Goal: Task Accomplishment & Management: Manage account settings

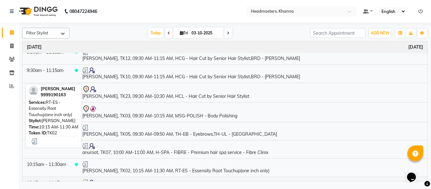
scroll to position [95, 0]
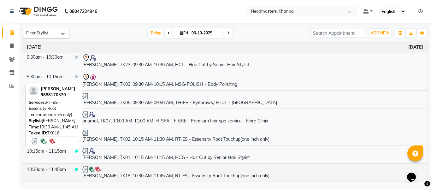
click at [182, 173] on td "[PERSON_NAME], TK18, 10:30 AM-11:45 AM, RT-ES - Essensity Root Touchup(one inch…" at bounding box center [253, 172] width 350 height 18
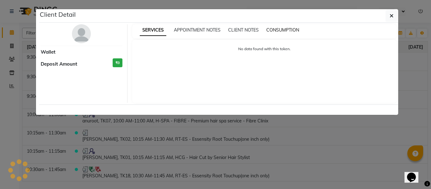
select select "3"
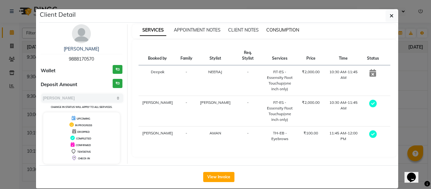
click at [280, 29] on span "CONSUMPTION" at bounding box center [282, 30] width 33 height 6
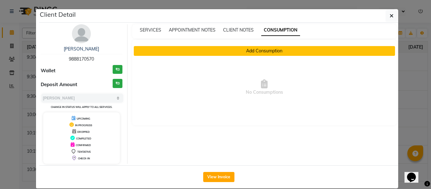
click at [250, 49] on button "Add Consumption" at bounding box center [265, 51] width 262 height 10
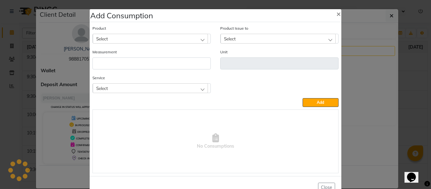
click at [133, 87] on div "Select" at bounding box center [150, 87] width 115 height 9
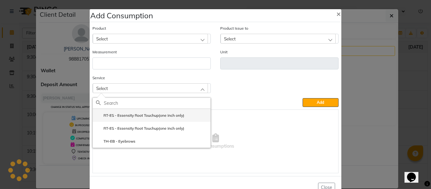
click at [145, 113] on label "RT-ES - Essensity Root Touchup(one inch only)" at bounding box center [140, 116] width 88 height 6
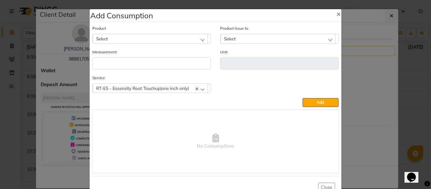
click at [138, 38] on div "Select" at bounding box center [150, 38] width 115 height 9
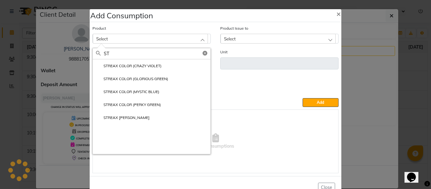
type input "S"
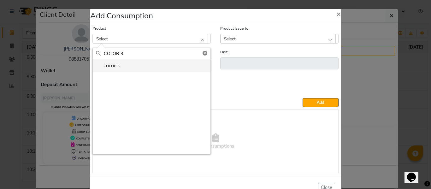
type input "COLOR 3"
click at [120, 66] on li "COLOR 3" at bounding box center [152, 65] width 118 height 13
type input "Gm"
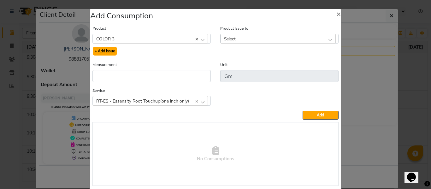
click at [102, 49] on button "+ Add Issue" at bounding box center [105, 51] width 24 height 9
select select
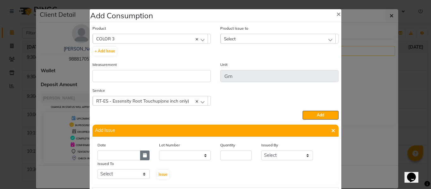
click at [143, 154] on icon "button" at bounding box center [145, 155] width 4 height 4
select select "10"
select select "2025"
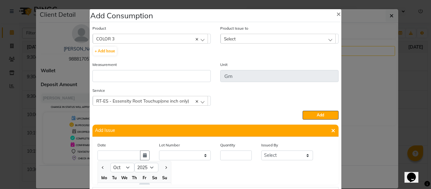
scroll to position [9, 0]
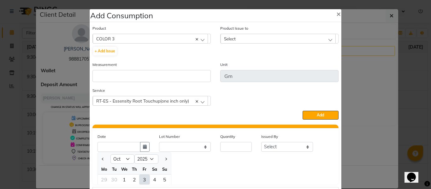
click at [140, 179] on div "3" at bounding box center [144, 179] width 10 height 10
type input "03-10-2025"
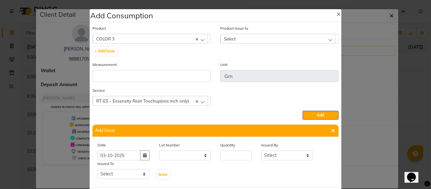
scroll to position [0, 0]
click at [226, 158] on input "number" at bounding box center [236, 155] width 32 height 10
type input "38"
click at [278, 154] on select "Select ABHISHEK ajay [PERSON_NAME] [PERSON_NAME] [PERSON_NAME] [PERSON_NAME] HE…" at bounding box center [287, 155] width 52 height 10
click at [278, 157] on select "Select ABHISHEK ajay [PERSON_NAME] [PERSON_NAME] [PERSON_NAME] [PERSON_NAME] HE…" at bounding box center [287, 155] width 52 height 10
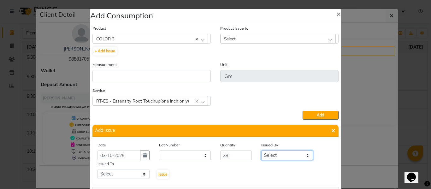
select select "82726"
click at [261, 150] on select "Select ABHISHEK ajay [PERSON_NAME] [PERSON_NAME] [PERSON_NAME] [PERSON_NAME] HE…" at bounding box center [287, 155] width 52 height 10
drag, startPoint x: 114, startPoint y: 173, endPoint x: 114, endPoint y: 169, distance: 3.5
click at [114, 173] on select "Select ABHISHEK ajay [PERSON_NAME] [PERSON_NAME] [PERSON_NAME] [PERSON_NAME] HE…" at bounding box center [123, 174] width 52 height 10
select select "60855"
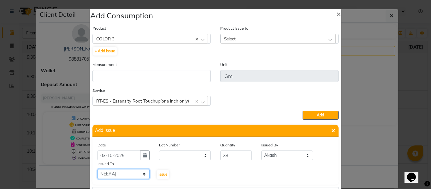
click at [97, 169] on select "Select ABHISHEK ajay [PERSON_NAME] [PERSON_NAME] [PERSON_NAME] [PERSON_NAME] HE…" at bounding box center [123, 174] width 52 height 10
click at [160, 173] on span "Issue" at bounding box center [162, 174] width 9 height 5
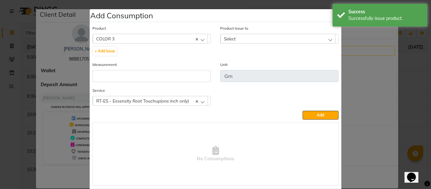
click at [233, 39] on span "Select" at bounding box center [230, 38] width 12 height 5
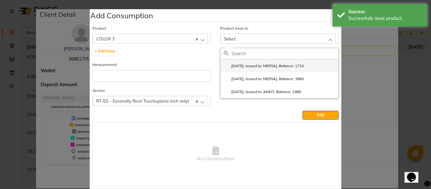
click at [255, 62] on li "2025-10-03, Issued to: NEERAJ, Balance: 1710" at bounding box center [280, 65] width 118 height 13
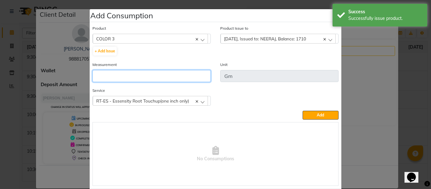
click at [162, 77] on input "number" at bounding box center [151, 76] width 118 height 12
type input "38"
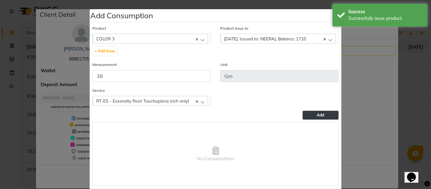
click at [324, 113] on button "Add" at bounding box center [321, 115] width 36 height 9
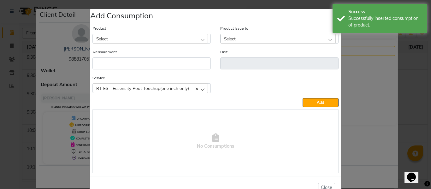
scroll to position [19, 0]
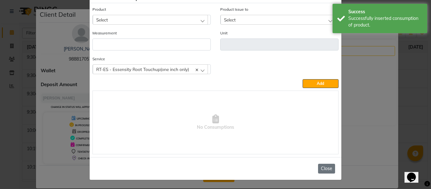
drag, startPoint x: 325, startPoint y: 168, endPoint x: 323, endPoint y: 163, distance: 5.2
click at [325, 168] on button "Close" at bounding box center [326, 169] width 17 height 10
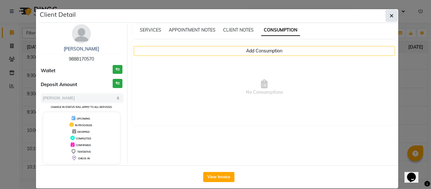
click at [390, 15] on icon "button" at bounding box center [392, 15] width 4 height 5
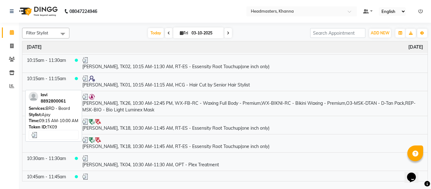
scroll to position [0, 0]
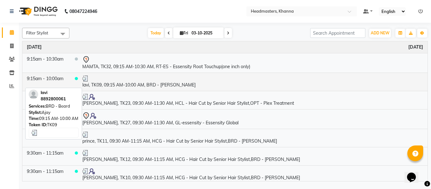
click at [267, 81] on div at bounding box center [252, 78] width 341 height 6
select select "3"
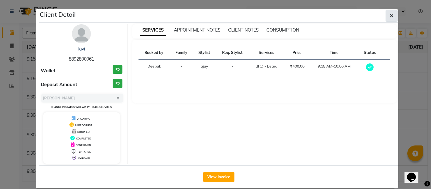
click at [390, 14] on icon "button" at bounding box center [392, 15] width 4 height 5
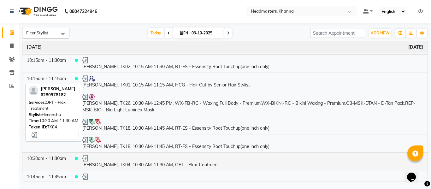
scroll to position [252, 0]
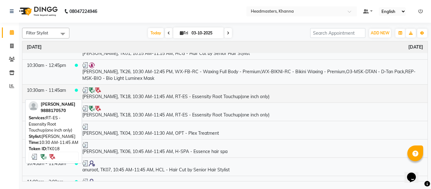
click at [162, 97] on td "[PERSON_NAME], TK18, 10:30 AM-11:45 AM, RT-ES - Essensity Root Touchup(one inch…" at bounding box center [253, 93] width 350 height 18
select select "3"
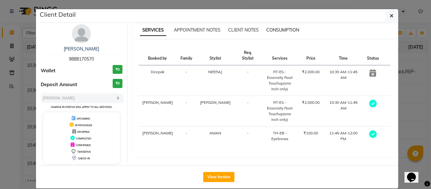
click at [280, 29] on span "CONSUMPTION" at bounding box center [282, 30] width 33 height 6
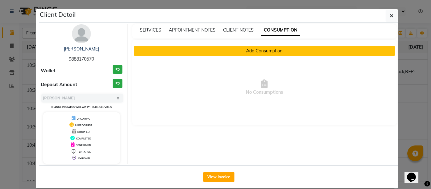
click at [255, 50] on button "Add Consumption" at bounding box center [265, 51] width 262 height 10
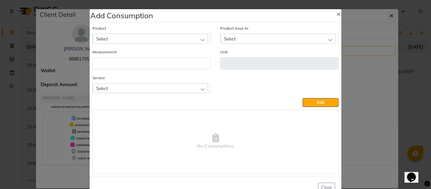
click at [135, 38] on div "Select" at bounding box center [150, 38] width 115 height 9
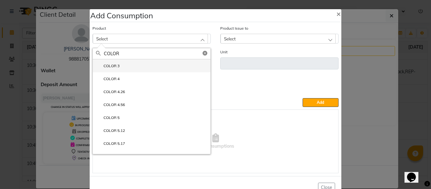
type input "COLOR"
click at [104, 62] on li "COLOR 3" at bounding box center [152, 65] width 118 height 13
type input "Gm"
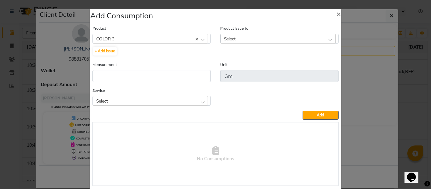
click at [232, 36] on span "Select" at bounding box center [230, 38] width 12 height 5
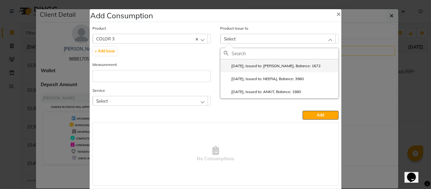
click at [259, 65] on label "2025-10-03, Issued to: NEERAJ, Balance: 1672" at bounding box center [272, 66] width 97 height 6
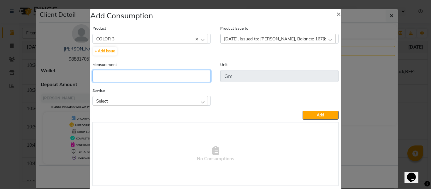
click at [189, 77] on input "number" at bounding box center [151, 76] width 118 height 12
type input "38"
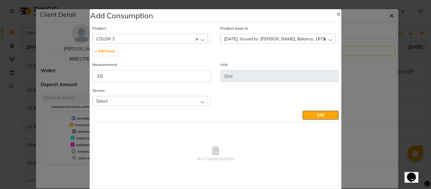
click at [143, 102] on div "Select" at bounding box center [150, 100] width 115 height 9
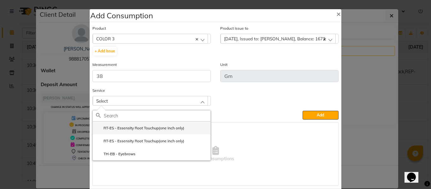
click at [128, 128] on label "RT-ES - Essensity Root Touchup(one inch only)" at bounding box center [140, 128] width 88 height 6
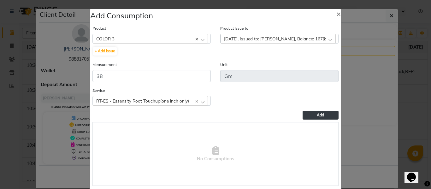
click at [307, 115] on button "Add" at bounding box center [321, 115] width 36 height 9
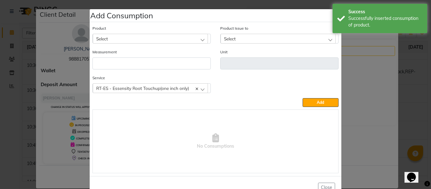
click at [356, 87] on ngb-modal-window "Add Consumption × Product Select 20 VOL DEVELOPER Product Issue to Select 2025-…" at bounding box center [215, 94] width 431 height 189
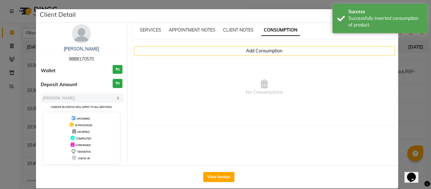
click at [412, 67] on ngb-modal-window "Client Detail chakshu 9888170570 Wallet ₹0 Deposit Amount ₹0 Select MARK DONE U…" at bounding box center [215, 94] width 431 height 189
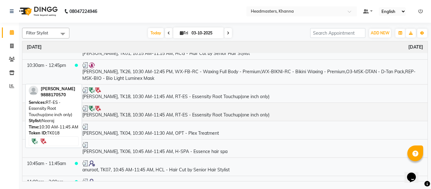
click at [162, 117] on td "[PERSON_NAME], TK18, 10:30 AM-11:45 AM, RT-ES - Essensity Root Touchup(one inch…" at bounding box center [253, 112] width 350 height 18
select select "3"
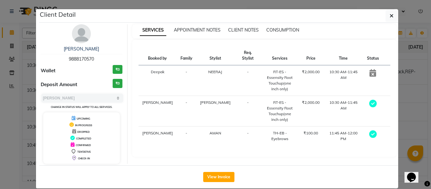
click at [281, 27] on div "CONSUMPTION" at bounding box center [282, 30] width 33 height 7
click at [282, 30] on span "CONSUMPTION" at bounding box center [282, 30] width 33 height 6
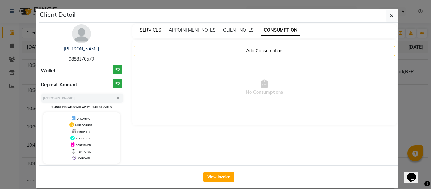
click at [145, 30] on span "SERVICES" at bounding box center [150, 30] width 21 height 6
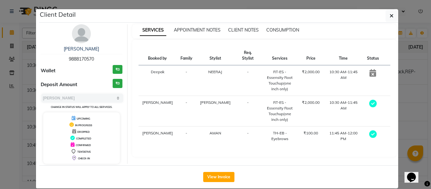
drag, startPoint x: 389, startPoint y: 15, endPoint x: 376, endPoint y: 18, distance: 13.9
click at [390, 15] on icon "button" at bounding box center [392, 15] width 4 height 5
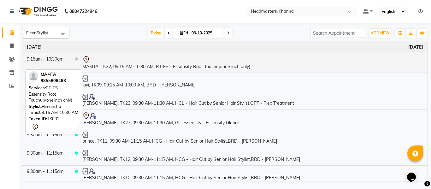
click at [146, 66] on td "MAMTA, TK32, 09:15 AM-10:30 AM, RT-ES - Essensity Root Touchup(one inch only)" at bounding box center [253, 63] width 350 height 20
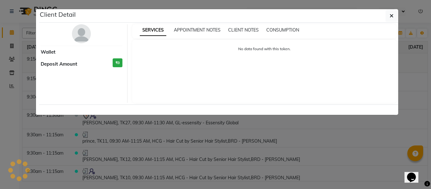
select select "7"
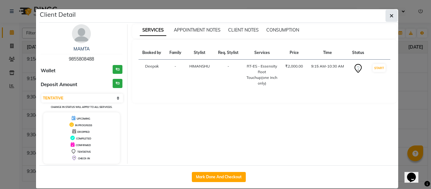
click at [386, 11] on button "button" at bounding box center [392, 16] width 12 height 12
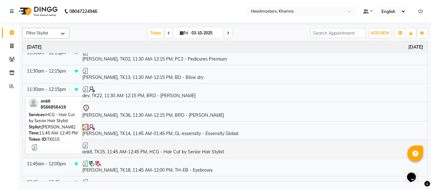
scroll to position [410, 0]
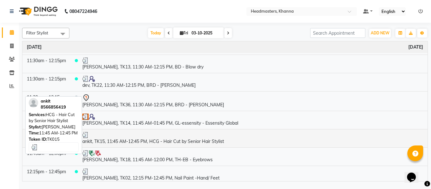
click at [157, 141] on td "ankit, TK15, 11:45 AM-12:45 PM, HCG - Hair Cut by Senior Hair Stylist" at bounding box center [253, 138] width 350 height 18
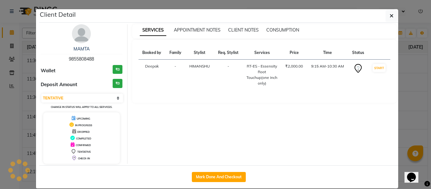
select select "3"
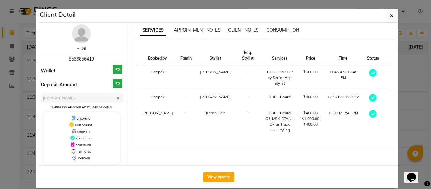
click at [280, 26] on div "SERVICES APPOINTMENT NOTES CLIENT NOTES CONSUMPTION" at bounding box center [264, 31] width 265 height 14
click at [282, 29] on span "CONSUMPTION" at bounding box center [282, 30] width 33 height 6
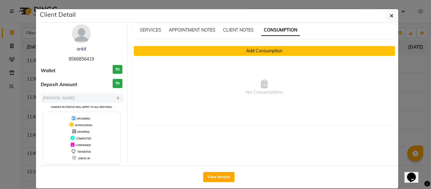
click at [169, 50] on button "Add Consumption" at bounding box center [265, 51] width 262 height 10
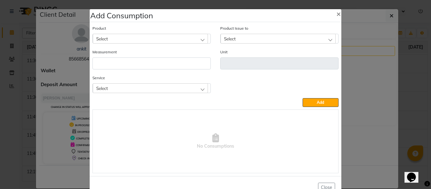
click at [136, 83] on div "Select" at bounding box center [150, 87] width 115 height 9
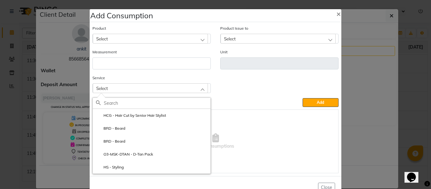
click at [126, 151] on li "O3-MSK-DTAN - D-Tan Pack" at bounding box center [152, 154] width 118 height 13
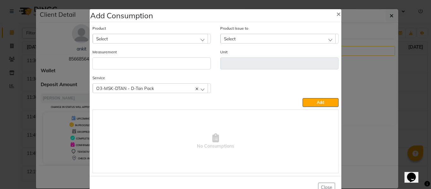
click at [139, 43] on div "Select" at bounding box center [150, 38] width 115 height 9
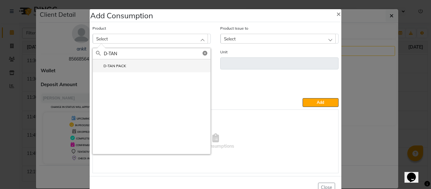
type input "D-TAN"
click at [106, 63] on label "D-TAN PACK" at bounding box center [111, 66] width 30 height 6
type input "ML"
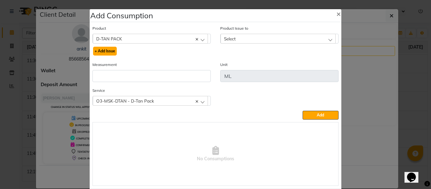
click at [101, 50] on button "+ Add Issue" at bounding box center [105, 51] width 24 height 9
select select
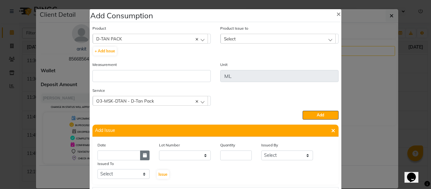
click at [140, 156] on button "button" at bounding box center [144, 155] width 9 height 10
select select "10"
select select "2025"
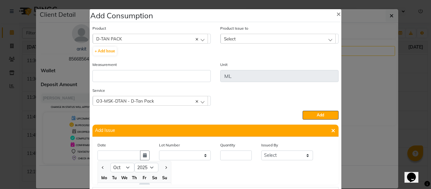
scroll to position [9, 0]
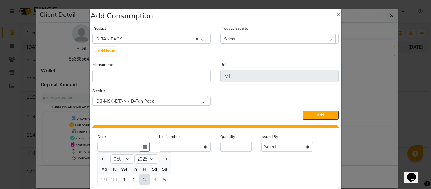
click at [141, 177] on div "3" at bounding box center [144, 179] width 10 height 10
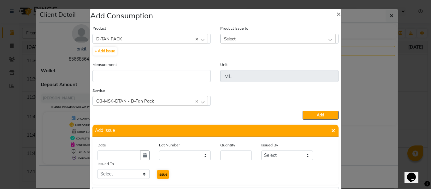
type input "03-10-2025"
click at [228, 157] on input "number" at bounding box center [236, 155] width 32 height 10
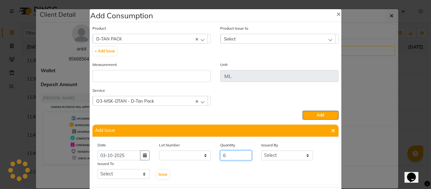
type input "6"
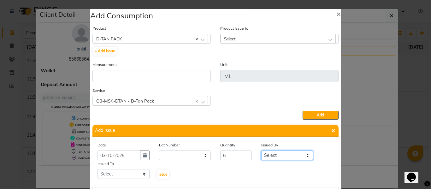
drag, startPoint x: 268, startPoint y: 157, endPoint x: 270, endPoint y: 151, distance: 6.3
click at [268, 157] on select "Select ABHISHEK ajay [PERSON_NAME] [PERSON_NAME] [PERSON_NAME] [PERSON_NAME] HE…" at bounding box center [287, 155] width 52 height 10
select select "82726"
click at [261, 150] on select "Select ABHISHEK ajay [PERSON_NAME] [PERSON_NAME] [PERSON_NAME] [PERSON_NAME] HE…" at bounding box center [287, 155] width 52 height 10
drag, startPoint x: 121, startPoint y: 174, endPoint x: 121, endPoint y: 169, distance: 5.0
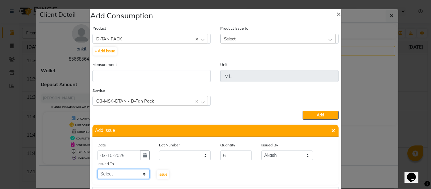
click at [121, 174] on select "Select ABHISHEK ajay [PERSON_NAME] [PERSON_NAME] [PERSON_NAME] [PERSON_NAME] HE…" at bounding box center [123, 174] width 52 height 10
select select "63193"
click at [97, 169] on select "Select ABHISHEK ajay [PERSON_NAME] [PERSON_NAME] [PERSON_NAME] [PERSON_NAME] HE…" at bounding box center [123, 174] width 52 height 10
click at [161, 172] on span "Issue" at bounding box center [162, 174] width 9 height 5
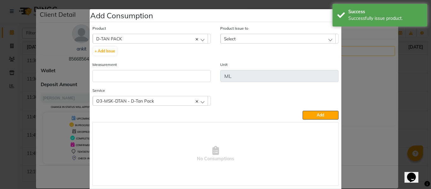
drag, startPoint x: 231, startPoint y: 39, endPoint x: 233, endPoint y: 45, distance: 6.8
click at [231, 38] on span "Select" at bounding box center [230, 38] width 12 height 5
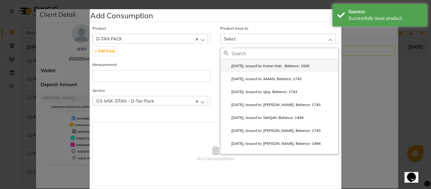
click at [251, 65] on label "[DATE], Issued to: Karan Hair , Balance: 1500" at bounding box center [267, 66] width 86 height 6
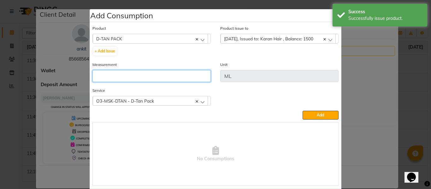
click at [147, 78] on input "number" at bounding box center [151, 76] width 118 height 12
type input "6"
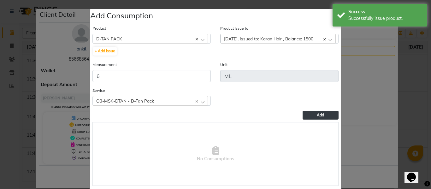
click at [313, 117] on button "Add" at bounding box center [321, 115] width 36 height 9
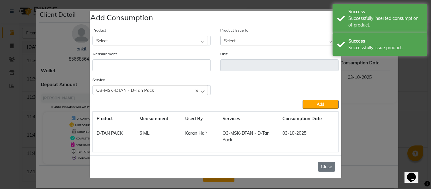
click at [326, 165] on button "Close" at bounding box center [326, 167] width 17 height 10
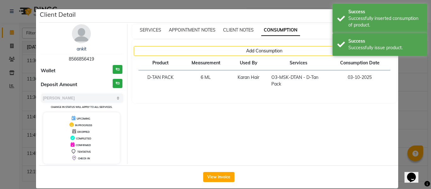
click at [407, 91] on ngb-modal-window "Client Detail ankit 8566856419 Wallet ₹0 Deposit Amount ₹0 Select MARK DONE UPC…" at bounding box center [215, 94] width 431 height 189
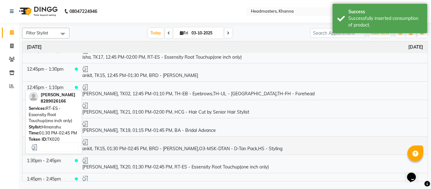
scroll to position [631, 0]
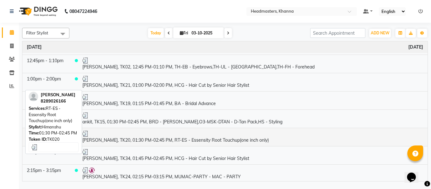
click at [127, 140] on td "[PERSON_NAME], TK20, 01:30 PM-02:45 PM, RT-ES - Essensity Root Touchup(one inch…" at bounding box center [253, 137] width 350 height 18
select select "3"
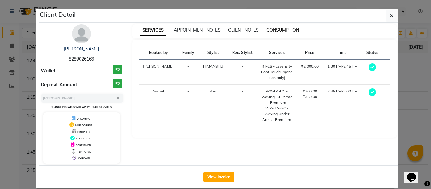
click at [286, 28] on span "CONSUMPTION" at bounding box center [282, 30] width 33 height 6
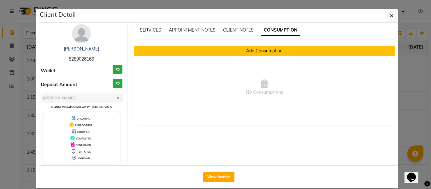
click at [235, 54] on button "Add Consumption" at bounding box center [265, 51] width 262 height 10
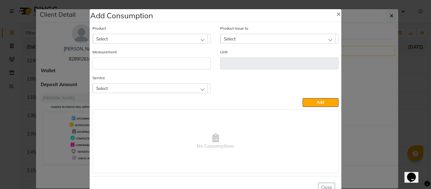
click at [196, 87] on div "Select" at bounding box center [150, 87] width 115 height 9
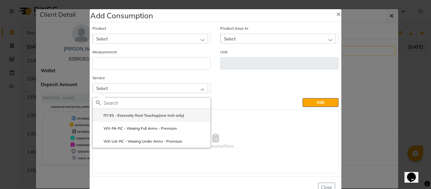
click at [152, 115] on label "RT-ES - Essensity Root Touchup(one inch only)" at bounding box center [140, 116] width 88 height 6
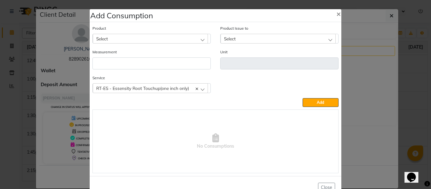
click at [168, 38] on div "Select" at bounding box center [150, 38] width 115 height 9
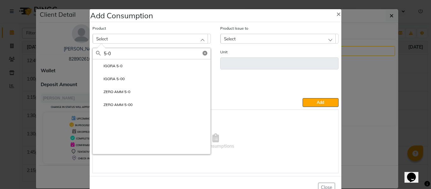
type input "5-0"
click at [119, 63] on label "IGORA 5-0" at bounding box center [109, 66] width 27 height 6
type input "Gm"
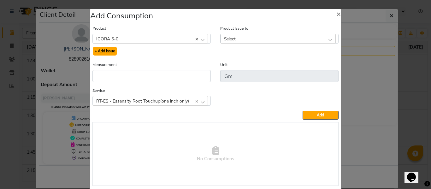
click at [106, 50] on button "+ Add Issue" at bounding box center [105, 51] width 24 height 9
select select
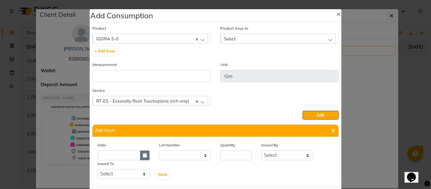
click at [143, 153] on icon "button" at bounding box center [145, 155] width 4 height 4
select select "10"
select select "2025"
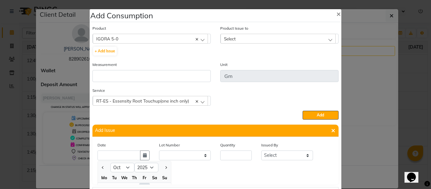
scroll to position [9, 0]
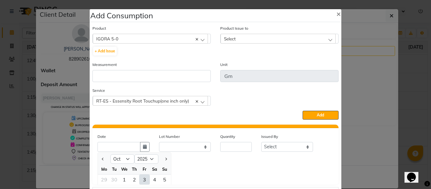
click at [142, 179] on div "3" at bounding box center [144, 179] width 10 height 10
type input "03-10-2025"
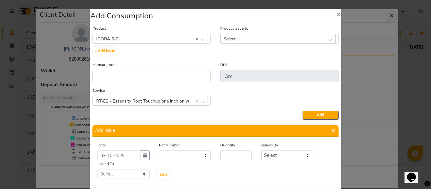
scroll to position [0, 0]
click at [240, 153] on input "number" at bounding box center [236, 155] width 32 height 10
type input "28"
drag, startPoint x: 282, startPoint y: 155, endPoint x: 282, endPoint y: 150, distance: 4.1
click at [282, 152] on select "Select ABHISHEK ajay [PERSON_NAME] [PERSON_NAME] [PERSON_NAME] [PERSON_NAME] HE…" at bounding box center [287, 155] width 52 height 10
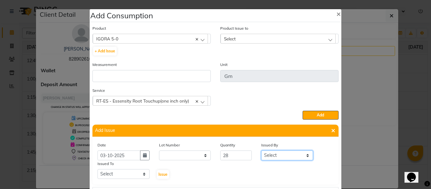
select select "82726"
click at [261, 150] on select "Select ABHISHEK ajay [PERSON_NAME] [PERSON_NAME] [PERSON_NAME] [PERSON_NAME] HE…" at bounding box center [287, 155] width 52 height 10
drag, startPoint x: 121, startPoint y: 174, endPoint x: 120, endPoint y: 170, distance: 4.2
click at [120, 172] on select "Select ABHISHEK ajay [PERSON_NAME] [PERSON_NAME] [PERSON_NAME] [PERSON_NAME] HE…" at bounding box center [123, 174] width 52 height 10
select select "60833"
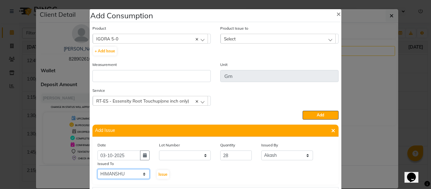
click at [97, 169] on select "Select ABHISHEK ajay [PERSON_NAME] [PERSON_NAME] [PERSON_NAME] [PERSON_NAME] HE…" at bounding box center [123, 174] width 52 height 10
click at [161, 173] on span "Issue" at bounding box center [162, 174] width 9 height 5
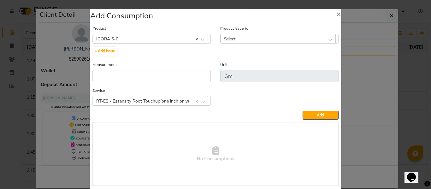
click at [234, 37] on div "Select" at bounding box center [278, 38] width 115 height 9
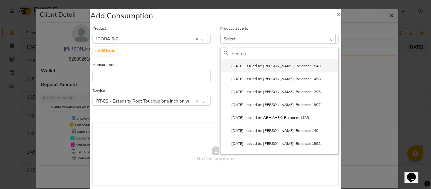
click at [257, 67] on label "[DATE], Issued to: [PERSON_NAME], Balance: 1540" at bounding box center [272, 66] width 97 height 6
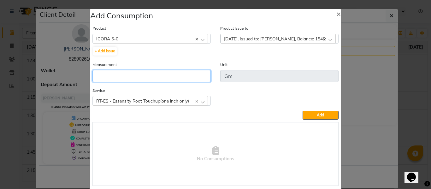
click at [146, 78] on input "number" at bounding box center [151, 76] width 118 height 12
type input "28"
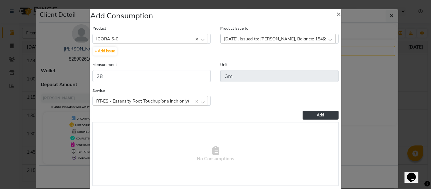
click at [317, 114] on span "Add" at bounding box center [320, 115] width 7 height 5
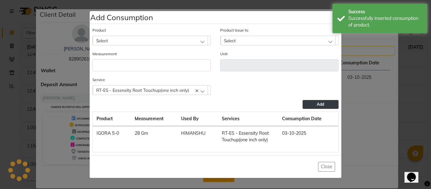
scroll to position [680, 0]
click at [139, 39] on div "Select" at bounding box center [150, 40] width 115 height 9
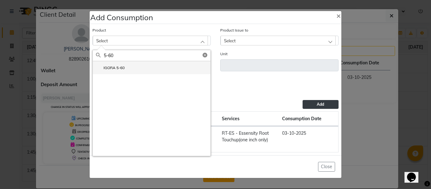
type input "5-60"
click at [109, 66] on label "IGORA 5-60" at bounding box center [110, 68] width 29 height 6
type input "Gm"
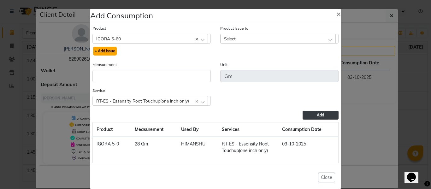
click at [111, 50] on button "+ Add Issue" at bounding box center [105, 51] width 24 height 9
select select
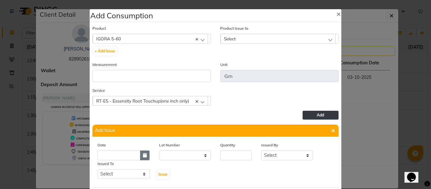
click at [140, 155] on button "button" at bounding box center [144, 155] width 9 height 10
select select "10"
select select "2025"
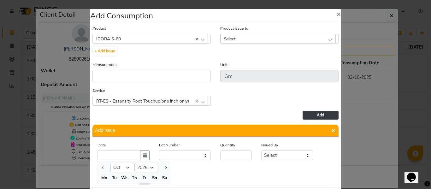
scroll to position [9, 0]
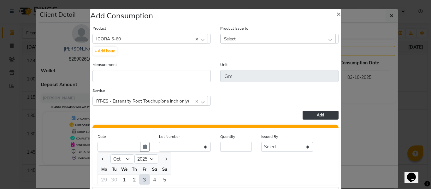
click at [142, 178] on div "3" at bounding box center [144, 179] width 10 height 10
type input "03-10-2025"
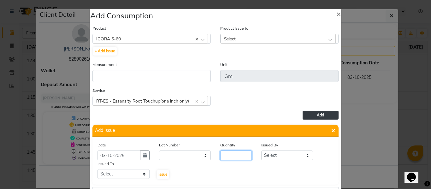
click at [233, 157] on input "number" at bounding box center [236, 155] width 32 height 10
type input "21"
drag, startPoint x: 280, startPoint y: 156, endPoint x: 281, endPoint y: 151, distance: 4.7
click at [280, 156] on select "Select ABHISHEK ajay [PERSON_NAME] [PERSON_NAME] [PERSON_NAME] [PERSON_NAME] HE…" at bounding box center [287, 155] width 52 height 10
select select "82726"
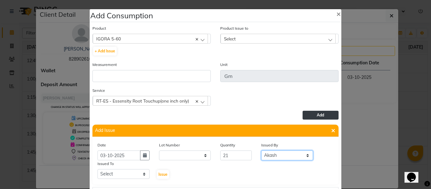
click at [261, 150] on select "Select ABHISHEK ajay [PERSON_NAME] [PERSON_NAME] [PERSON_NAME] [PERSON_NAME] HE…" at bounding box center [287, 155] width 52 height 10
drag, startPoint x: 112, startPoint y: 174, endPoint x: 112, endPoint y: 170, distance: 4.4
click at [112, 174] on select "Select ABHISHEK ajay [PERSON_NAME] [PERSON_NAME] [PERSON_NAME] [PERSON_NAME] HE…" at bounding box center [123, 174] width 52 height 10
select select "60833"
click at [97, 169] on select "Select ABHISHEK ajay [PERSON_NAME] [PERSON_NAME] [PERSON_NAME] [PERSON_NAME] HE…" at bounding box center [123, 174] width 52 height 10
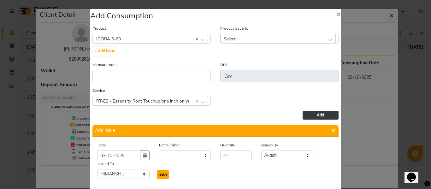
click at [161, 174] on span "Issue" at bounding box center [162, 174] width 9 height 5
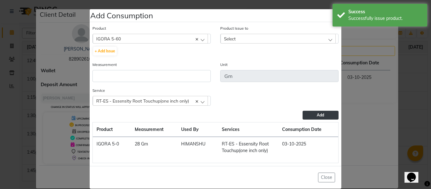
click at [244, 36] on div "Select" at bounding box center [278, 38] width 115 height 9
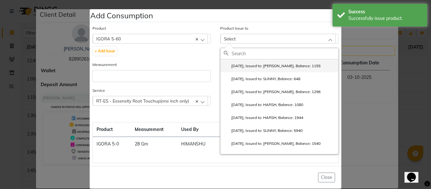
click at [257, 65] on label "[DATE], Issued to: [PERSON_NAME], Balance: 1155" at bounding box center [272, 66] width 97 height 6
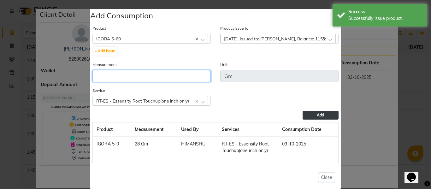
click at [178, 79] on input "number" at bounding box center [151, 76] width 118 height 12
type input "21"
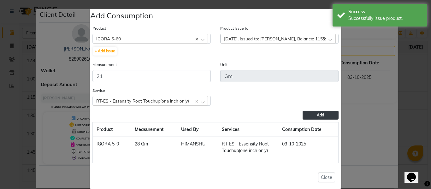
click at [313, 112] on button "Add" at bounding box center [321, 115] width 36 height 9
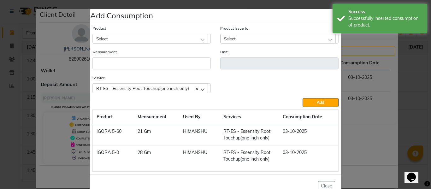
click at [415, 100] on ngb-modal-window "Add Consumption × Product Select 20 VOL DEVELOPER Product Issue to Select [DATE…" at bounding box center [215, 94] width 431 height 189
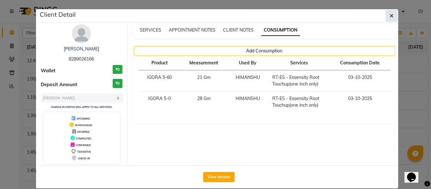
click at [390, 17] on icon "button" at bounding box center [392, 15] width 4 height 5
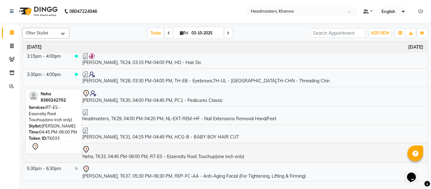
scroll to position [904, 0]
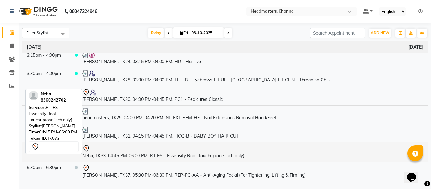
click at [167, 156] on td "Neha, TK33, 04:45 PM-06:00 PM, RT-ES - Essensity Root Touchup(one inch only)" at bounding box center [253, 152] width 350 height 20
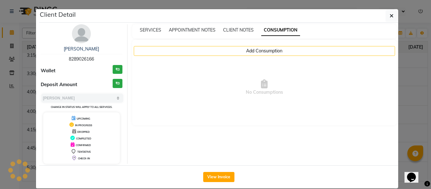
select select "7"
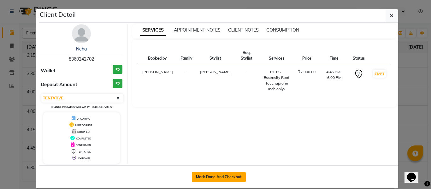
click at [216, 176] on button "Mark Done And Checkout" at bounding box center [219, 177] width 54 height 10
select select "7138"
select select "service"
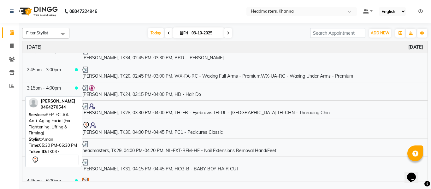
scroll to position [903, 0]
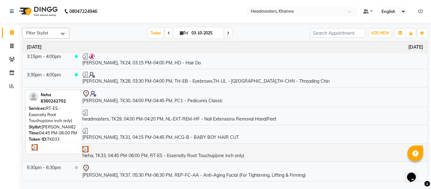
click at [201, 156] on td "Neha, TK33, 04:45 PM-06:00 PM, RT-ES - Essensity Root Touchup(one inch only)" at bounding box center [253, 152] width 350 height 18
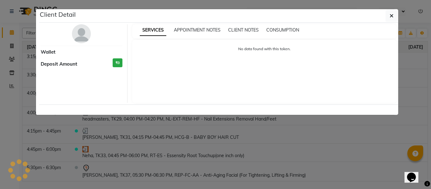
select select "3"
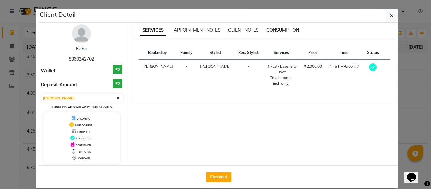
click at [281, 29] on span "CONSUMPTION" at bounding box center [282, 30] width 33 height 6
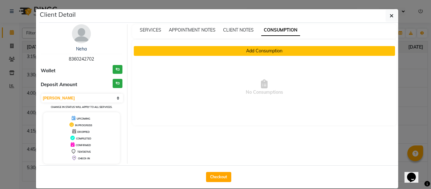
click at [258, 51] on button "Add Consumption" at bounding box center [265, 51] width 262 height 10
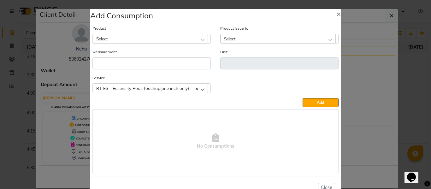
click at [142, 37] on div "Select" at bounding box center [150, 38] width 115 height 9
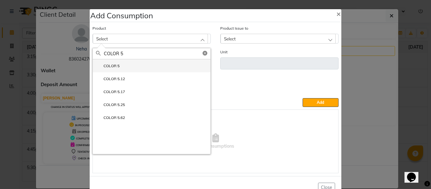
type input "COLOR 5"
click at [112, 64] on label "COLOR 5" at bounding box center [108, 66] width 24 height 6
type input "Gm"
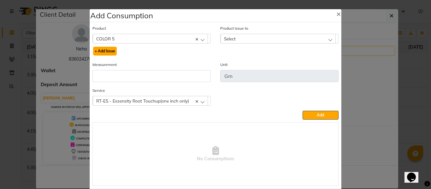
click at [105, 50] on button "+ Add Issue" at bounding box center [105, 51] width 24 height 9
select select
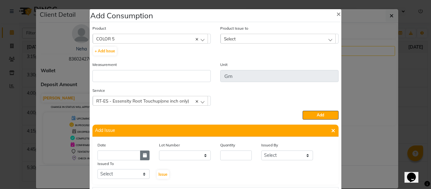
click at [140, 155] on button "button" at bounding box center [144, 155] width 9 height 10
select select "10"
select select "2025"
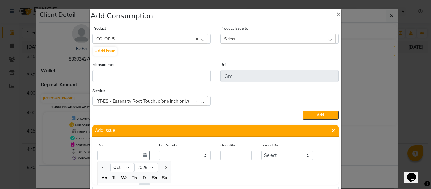
scroll to position [9, 0]
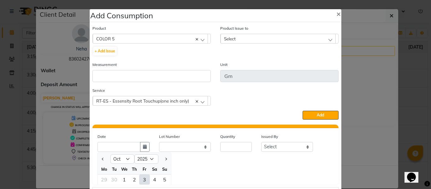
click at [141, 178] on div "3" at bounding box center [144, 179] width 10 height 10
type input "03-10-2025"
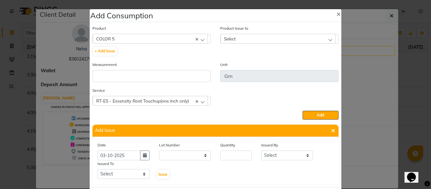
scroll to position [0, 0]
click at [231, 154] on input "number" at bounding box center [236, 155] width 32 height 10
type input "34"
drag, startPoint x: 281, startPoint y: 155, endPoint x: 279, endPoint y: 152, distance: 3.4
click at [281, 155] on select "Select ABHISHEK ajay [PERSON_NAME] [PERSON_NAME] [PERSON_NAME] [PERSON_NAME] HE…" at bounding box center [287, 155] width 52 height 10
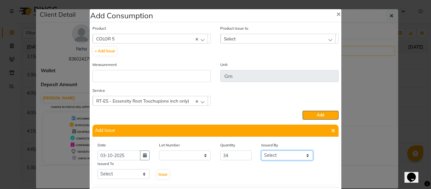
select select "82726"
click at [261, 150] on select "Select ABHISHEK ajay [PERSON_NAME] [PERSON_NAME] [PERSON_NAME] [PERSON_NAME] HE…" at bounding box center [287, 155] width 52 height 10
click at [119, 178] on select "Select ABHISHEK ajay [PERSON_NAME] [PERSON_NAME] [PERSON_NAME] [PERSON_NAME] HE…" at bounding box center [123, 174] width 52 height 10
select select "60857"
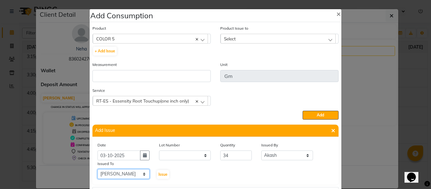
click at [97, 169] on select "Select ABHISHEK ajay [PERSON_NAME] [PERSON_NAME] [PERSON_NAME] [PERSON_NAME] HE…" at bounding box center [123, 174] width 52 height 10
click at [160, 172] on span "Issue" at bounding box center [162, 174] width 9 height 5
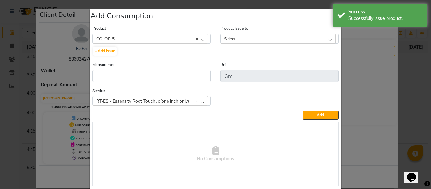
click at [245, 36] on div "Select" at bounding box center [278, 38] width 115 height 9
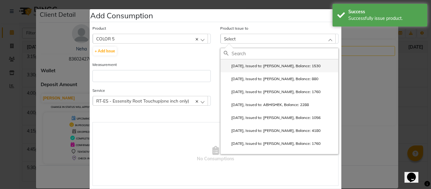
click at [267, 65] on label "[DATE], Issued to: [PERSON_NAME], Balance: 1530" at bounding box center [272, 66] width 97 height 6
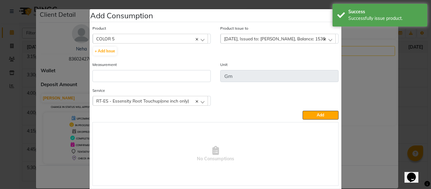
click at [161, 82] on div "Measurement" at bounding box center [152, 74] width 128 height 26
click at [143, 77] on input "number" at bounding box center [151, 76] width 118 height 12
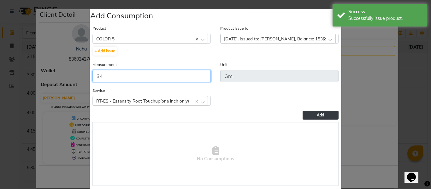
type input "34"
click at [318, 116] on span "Add" at bounding box center [320, 115] width 7 height 5
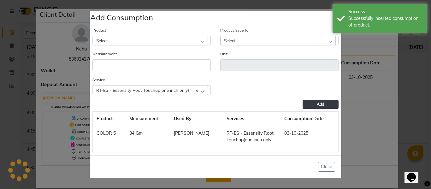
click at [154, 40] on div "Select" at bounding box center [150, 40] width 115 height 9
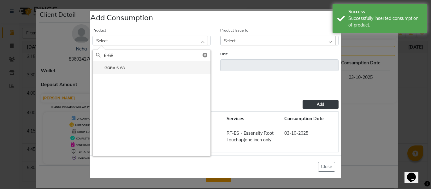
type input "6-68"
click at [125, 66] on li "IGORA 6-68" at bounding box center [152, 67] width 118 height 13
type input "Gm"
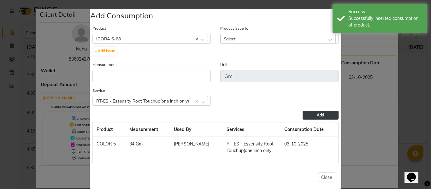
click at [238, 37] on div "Select" at bounding box center [278, 38] width 115 height 9
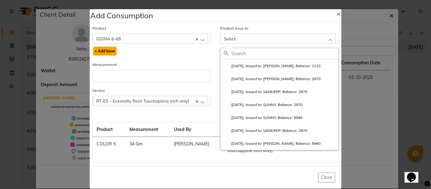
click at [104, 50] on button "+ Add Issue" at bounding box center [105, 51] width 24 height 9
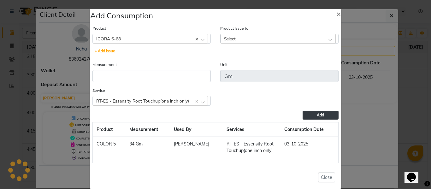
select select
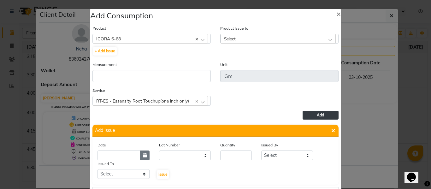
click at [143, 154] on icon "button" at bounding box center [145, 155] width 4 height 4
select select "10"
select select "2025"
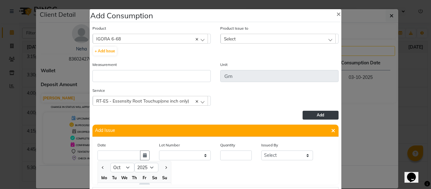
scroll to position [9, 0]
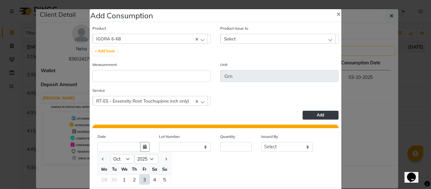
click at [141, 181] on div "3" at bounding box center [144, 179] width 10 height 10
type input "03-10-2025"
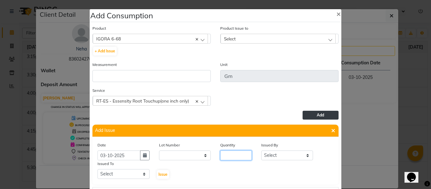
click at [241, 157] on input "number" at bounding box center [236, 155] width 32 height 10
type input "12"
click at [271, 154] on select "Select ABHISHEK ajay [PERSON_NAME] [PERSON_NAME] [PERSON_NAME] [PERSON_NAME] HE…" at bounding box center [287, 155] width 52 height 10
select select "82726"
click at [261, 150] on select "Select ABHISHEK ajay [PERSON_NAME] [PERSON_NAME] [PERSON_NAME] [PERSON_NAME] HE…" at bounding box center [287, 155] width 52 height 10
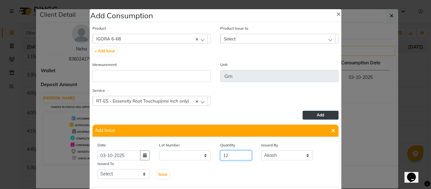
click at [232, 156] on input "12" at bounding box center [236, 155] width 32 height 10
type input "13"
drag, startPoint x: 123, startPoint y: 177, endPoint x: 120, endPoint y: 171, distance: 7.1
click at [123, 177] on select "Select ABHISHEK ajay [PERSON_NAME] [PERSON_NAME] [PERSON_NAME] [PERSON_NAME] HE…" at bounding box center [123, 174] width 52 height 10
select select "60857"
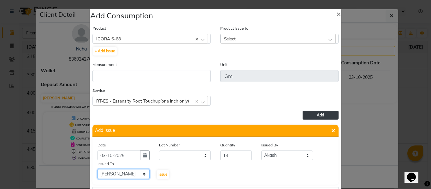
click at [97, 169] on select "Select ABHISHEK ajay [PERSON_NAME] [PERSON_NAME] [PERSON_NAME] [PERSON_NAME] HE…" at bounding box center [123, 174] width 52 height 10
click at [161, 173] on span "Issue" at bounding box center [162, 174] width 9 height 5
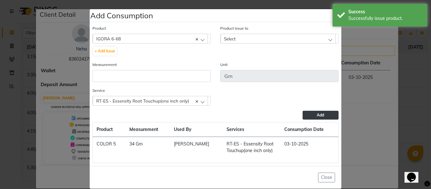
click at [245, 37] on div "Select" at bounding box center [278, 38] width 115 height 9
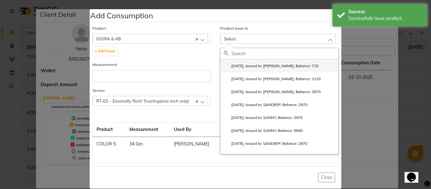
click at [254, 60] on li "[DATE], Issued to: [PERSON_NAME], Balance: 715" at bounding box center [280, 65] width 118 height 13
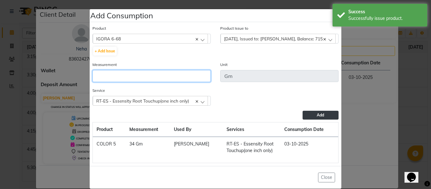
click at [149, 72] on input "number" at bounding box center [151, 76] width 118 height 12
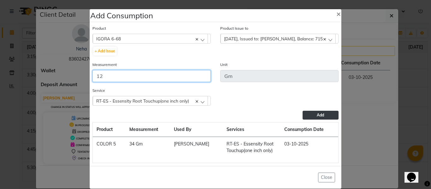
type input "12"
click at [322, 114] on button "Add" at bounding box center [321, 115] width 36 height 9
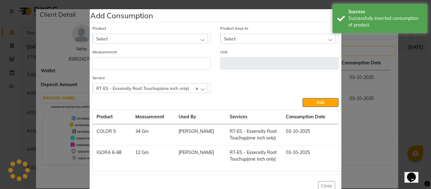
scroll to position [902, 0]
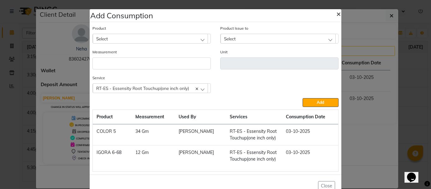
click at [336, 14] on span "×" at bounding box center [338, 13] width 4 height 9
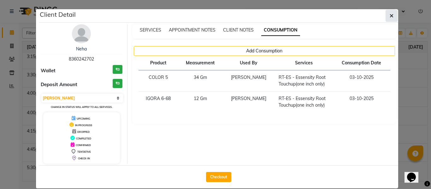
click at [390, 15] on icon "button" at bounding box center [392, 15] width 4 height 5
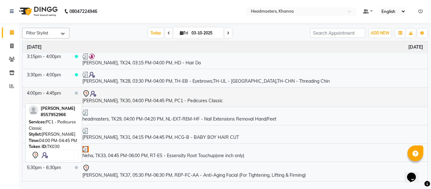
click at [161, 99] on td "[PERSON_NAME], TK30, 04:00 PM-04:45 PM, PC1 - Pedicures Classic" at bounding box center [253, 97] width 350 height 20
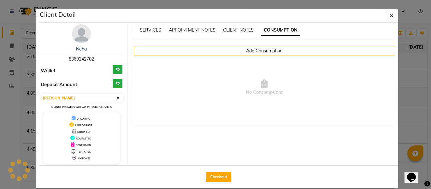
select select "7"
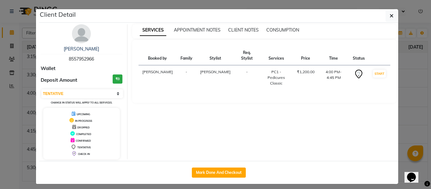
drag, startPoint x: 388, startPoint y: 15, endPoint x: 384, endPoint y: 15, distance: 3.5
click at [390, 15] on icon "button" at bounding box center [392, 15] width 4 height 5
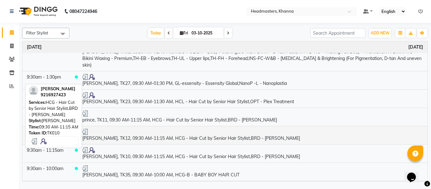
scroll to position [63, 0]
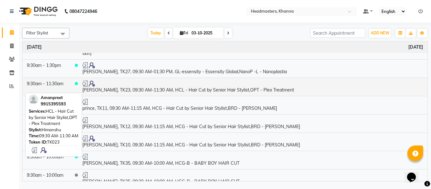
click at [159, 90] on td "[PERSON_NAME], TK23, 09:30 AM-11:30 AM, HCL - Hair Cut by Senior Hair Stylist,O…" at bounding box center [253, 87] width 350 height 18
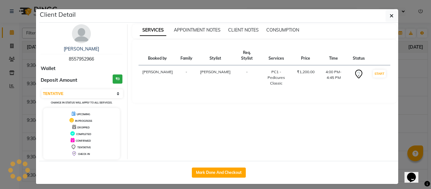
select select "3"
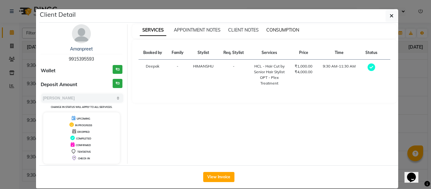
click at [277, 30] on span "CONSUMPTION" at bounding box center [282, 30] width 33 height 6
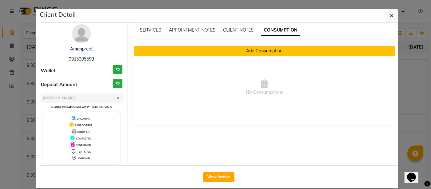
click at [251, 46] on button "Add Consumption" at bounding box center [265, 51] width 262 height 10
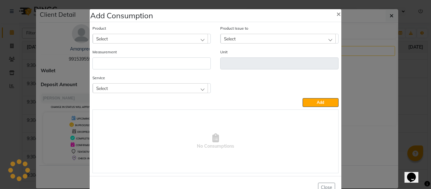
click at [148, 91] on div "Select" at bounding box center [150, 87] width 115 height 9
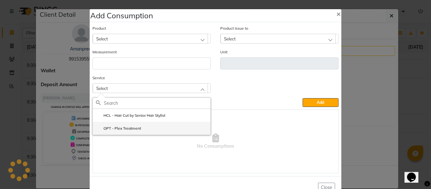
click at [128, 129] on label "OPT - Plex Treatment" at bounding box center [118, 129] width 45 height 6
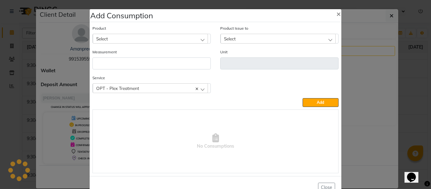
click at [130, 37] on div "Select" at bounding box center [150, 38] width 115 height 9
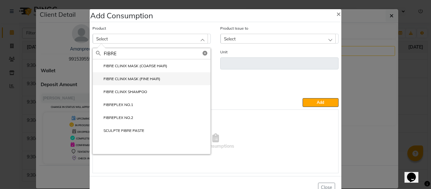
type input "FIBRE"
click at [137, 75] on li "FIBRE CLINIX MASK (FINE HAIR)" at bounding box center [152, 78] width 118 height 13
type input "ML"
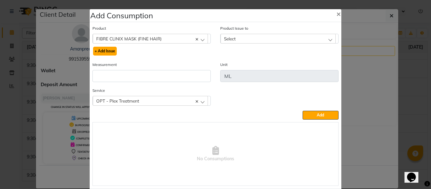
click at [105, 52] on button "+ Add Issue" at bounding box center [105, 51] width 24 height 9
select select
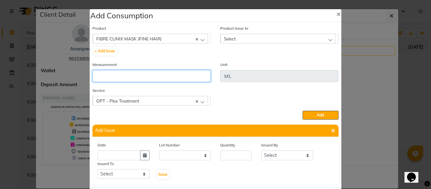
click at [126, 78] on input "number" at bounding box center [151, 76] width 118 height 12
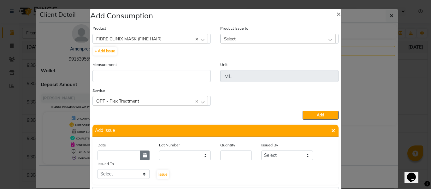
click at [143, 157] on icon "button" at bounding box center [145, 155] width 4 height 4
select select "10"
select select "2025"
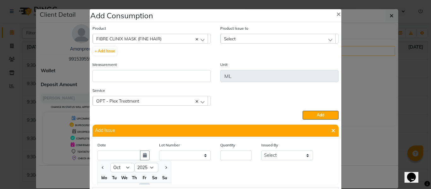
scroll to position [9, 0]
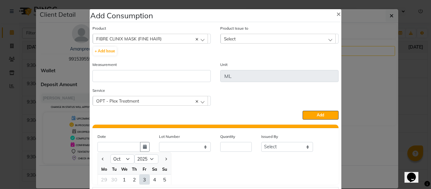
click at [141, 180] on div "3" at bounding box center [144, 179] width 10 height 10
type input "03-10-2025"
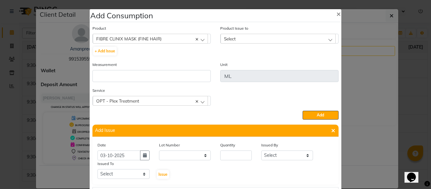
scroll to position [0, 0]
click at [232, 157] on input "number" at bounding box center [236, 155] width 32 height 10
type input "40"
click at [272, 154] on select "Select ABHISHEK ajay [PERSON_NAME] [PERSON_NAME] [PERSON_NAME] [PERSON_NAME] HE…" at bounding box center [287, 155] width 52 height 10
select select "82726"
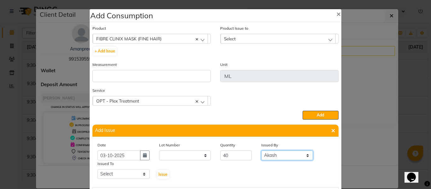
click at [261, 150] on select "Select ABHISHEK ajay [PERSON_NAME] [PERSON_NAME] [PERSON_NAME] [PERSON_NAME] HE…" at bounding box center [287, 155] width 52 height 10
click at [120, 172] on select "Select ABHISHEK ajay [PERSON_NAME] [PERSON_NAME] [PERSON_NAME] [PERSON_NAME] HE…" at bounding box center [123, 174] width 52 height 10
select select "60833"
click at [97, 169] on select "Select ABHISHEK ajay [PERSON_NAME] [PERSON_NAME] [PERSON_NAME] [PERSON_NAME] HE…" at bounding box center [123, 174] width 52 height 10
click at [160, 173] on span "Issue" at bounding box center [162, 174] width 9 height 5
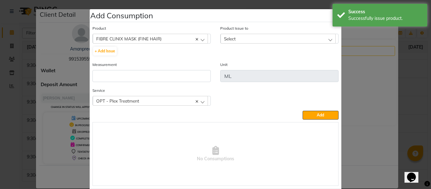
click at [237, 38] on div "Select" at bounding box center [278, 38] width 115 height 9
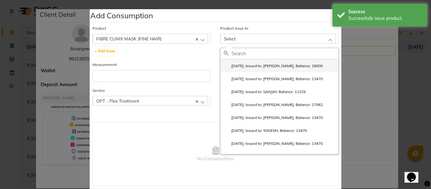
click at [253, 65] on label "[DATE], Issued to: [PERSON_NAME], Balance: 18000" at bounding box center [273, 66] width 99 height 6
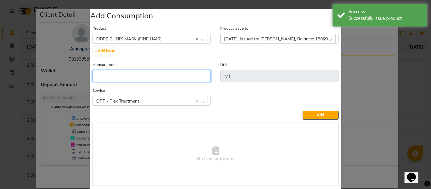
click at [183, 76] on input "number" at bounding box center [151, 76] width 118 height 12
type input "40"
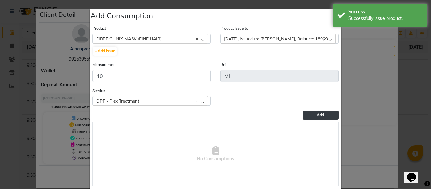
click at [319, 116] on span "Add" at bounding box center [320, 115] width 7 height 5
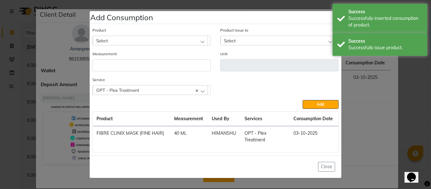
click at [132, 40] on div "Select" at bounding box center [150, 40] width 115 height 9
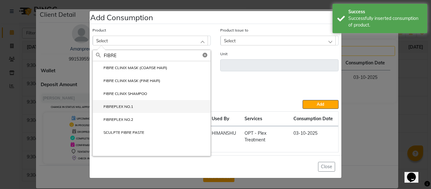
type input "FIBRE"
click at [121, 105] on label "FIBREPLEX NO.1" at bounding box center [114, 107] width 37 height 6
type input "ML"
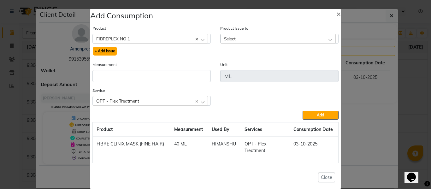
click at [109, 51] on button "+ Add Issue" at bounding box center [105, 51] width 24 height 9
select select
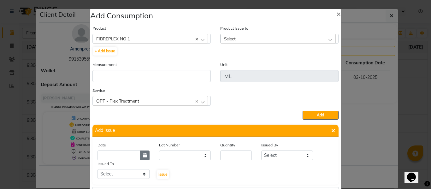
click at [143, 156] on icon "button" at bounding box center [145, 155] width 4 height 4
select select "10"
select select "2025"
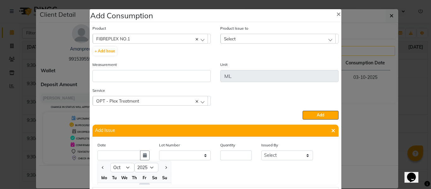
scroll to position [9, 0]
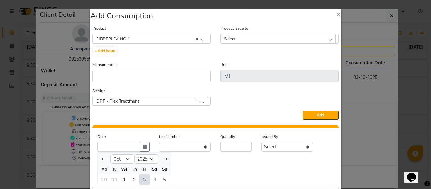
click at [141, 176] on div "3" at bounding box center [144, 179] width 10 height 10
type input "03-10-2025"
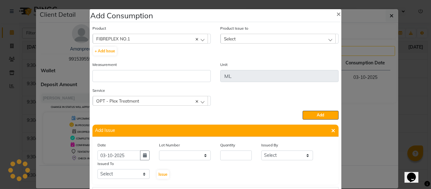
scroll to position [0, 0]
click at [229, 154] on input "number" at bounding box center [236, 155] width 32 height 10
type input "7"
drag, startPoint x: 281, startPoint y: 156, endPoint x: 281, endPoint y: 152, distance: 4.1
click at [281, 156] on select "Select ABHISHEK ajay [PERSON_NAME] [PERSON_NAME] [PERSON_NAME] [PERSON_NAME] HE…" at bounding box center [287, 155] width 52 height 10
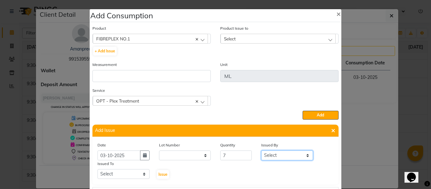
select select "82726"
click at [261, 150] on select "Select ABHISHEK ajay [PERSON_NAME] [PERSON_NAME] [PERSON_NAME] [PERSON_NAME] HE…" at bounding box center [287, 155] width 52 height 10
click at [121, 174] on select "Select ABHISHEK ajay [PERSON_NAME] [PERSON_NAME] [PERSON_NAME] [PERSON_NAME] HE…" at bounding box center [123, 174] width 52 height 10
select select "60833"
click at [97, 169] on select "Select ABHISHEK ajay [PERSON_NAME] [PERSON_NAME] [PERSON_NAME] [PERSON_NAME] HE…" at bounding box center [123, 174] width 52 height 10
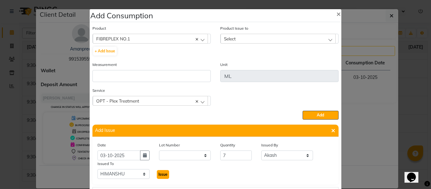
click at [160, 173] on span "Issue" at bounding box center [162, 174] width 9 height 5
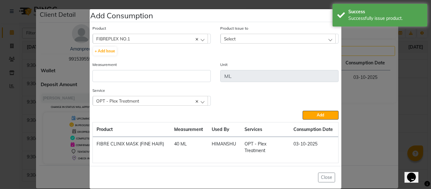
click at [237, 38] on div "Select" at bounding box center [278, 38] width 115 height 9
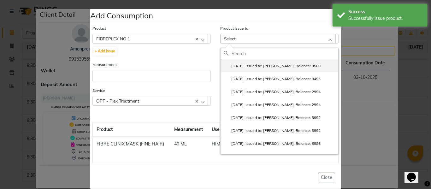
click at [251, 64] on label "[DATE], Issued to: [PERSON_NAME], Balance: 3500" at bounding box center [272, 66] width 97 height 6
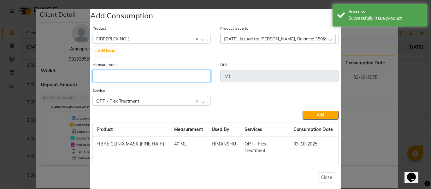
click at [183, 79] on input "number" at bounding box center [151, 76] width 118 height 12
type input "3"
type input "7"
click at [319, 110] on div "Service OPT - Plex Treatment HCL - Hair Cut by Senior Hair Stylist OPT - Plex T…" at bounding box center [216, 99] width 256 height 24
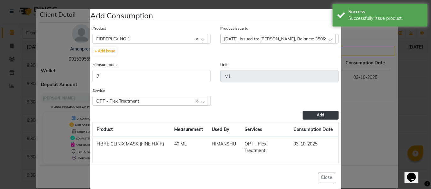
click at [319, 115] on span "Add" at bounding box center [320, 115] width 7 height 5
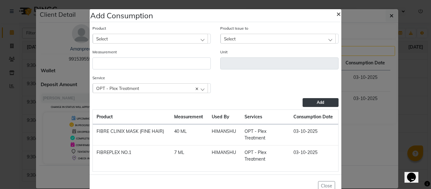
click at [336, 11] on span "×" at bounding box center [338, 13] width 4 height 9
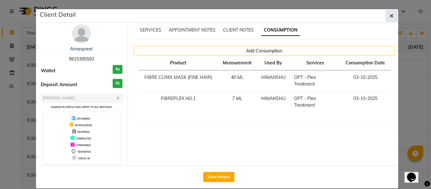
click at [393, 14] on button "button" at bounding box center [392, 16] width 12 height 12
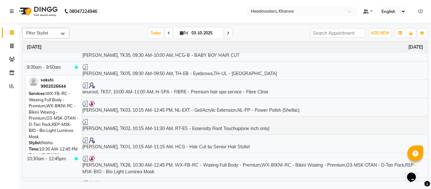
scroll to position [221, 0]
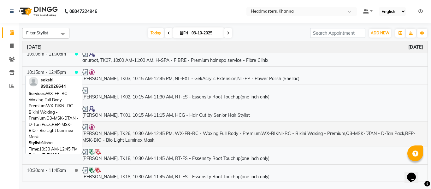
click at [165, 135] on td "[PERSON_NAME], TK26, 10:30 AM-12:45 PM, WX-FB-RC - Waxing Full Body - Premium,W…" at bounding box center [253, 133] width 350 height 25
select select "3"
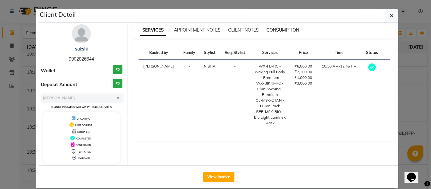
click at [275, 28] on span "CONSUMPTION" at bounding box center [282, 30] width 33 height 6
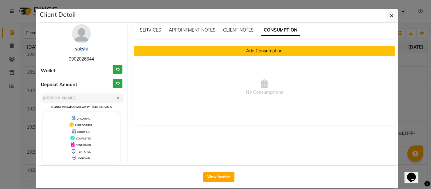
click at [228, 51] on button "Add Consumption" at bounding box center [265, 51] width 262 height 10
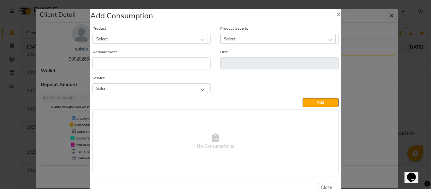
click at [162, 87] on div "Select" at bounding box center [150, 87] width 115 height 9
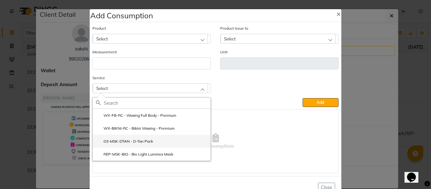
click at [139, 139] on label "O3-MSK-DTAN - D-Tan Pack" at bounding box center [124, 141] width 57 height 6
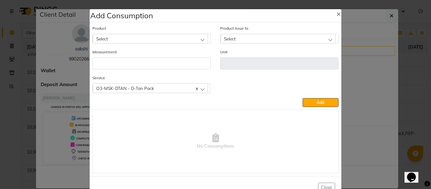
click at [137, 38] on div "Select" at bounding box center [150, 38] width 115 height 9
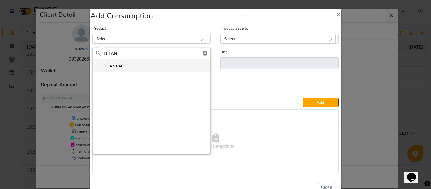
type input "D-TAN"
click at [116, 65] on label "D-TAN PACK" at bounding box center [111, 66] width 30 height 6
type input "ML"
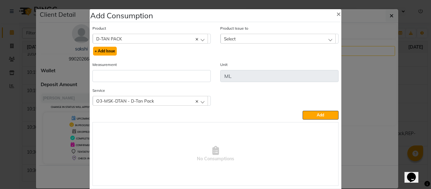
click at [104, 49] on button "+ Add Issue" at bounding box center [105, 51] width 24 height 9
select select
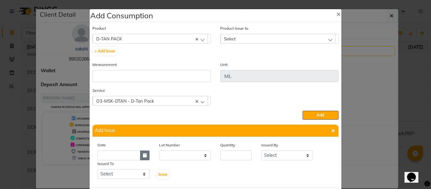
click at [143, 153] on icon "button" at bounding box center [145, 155] width 4 height 4
select select "10"
select select "2025"
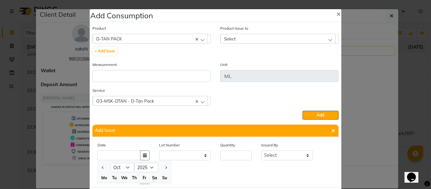
scroll to position [9, 0]
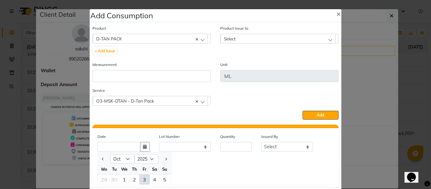
click at [142, 181] on div "3" at bounding box center [144, 179] width 10 height 10
type input "03-10-2025"
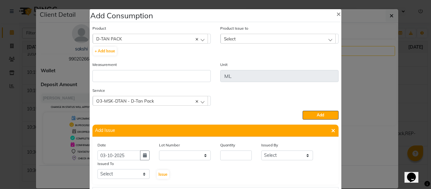
scroll to position [0, 0]
click at [228, 156] on input "number" at bounding box center [236, 155] width 32 height 10
type input "8"
drag, startPoint x: 277, startPoint y: 156, endPoint x: 277, endPoint y: 152, distance: 3.5
click at [277, 156] on select "Select ABHISHEK ajay [PERSON_NAME] [PERSON_NAME] [PERSON_NAME] [PERSON_NAME] HE…" at bounding box center [287, 155] width 52 height 10
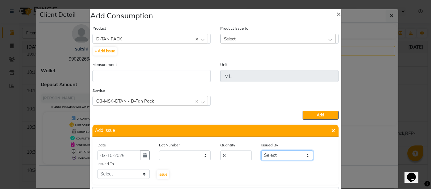
select select "82726"
click at [261, 150] on select "Select ABHISHEK ajay [PERSON_NAME] [PERSON_NAME] [PERSON_NAME] [PERSON_NAME] HE…" at bounding box center [287, 155] width 52 height 10
drag, startPoint x: 130, startPoint y: 174, endPoint x: 130, endPoint y: 169, distance: 4.4
click at [130, 174] on select "Select ABHISHEK ajay [PERSON_NAME] [PERSON_NAME] [PERSON_NAME] [PERSON_NAME] HE…" at bounding box center [123, 174] width 52 height 10
select select "60807"
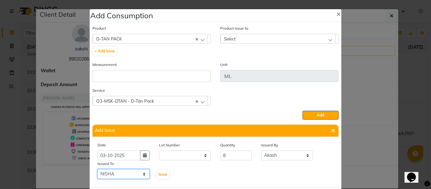
click at [97, 169] on select "Select ABHISHEK ajay [PERSON_NAME] [PERSON_NAME] [PERSON_NAME] [PERSON_NAME] HE…" at bounding box center [123, 174] width 52 height 10
click at [163, 172] on span "Issue" at bounding box center [162, 174] width 9 height 5
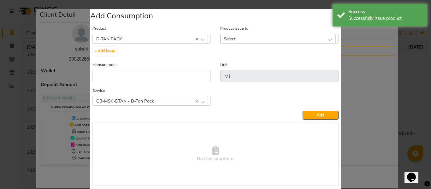
click at [233, 35] on div "Select" at bounding box center [278, 38] width 115 height 9
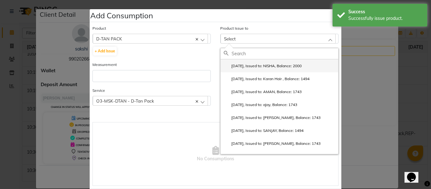
click at [249, 65] on label "[DATE], Issued to: NISHA, Balance: 2000" at bounding box center [263, 66] width 78 height 6
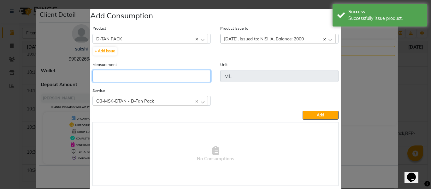
click at [186, 74] on input "number" at bounding box center [151, 76] width 118 height 12
type input "8"
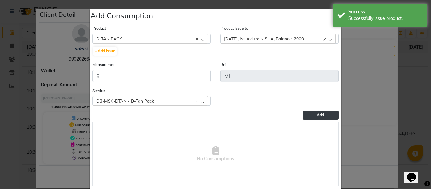
click at [311, 115] on button "Add" at bounding box center [321, 115] width 36 height 9
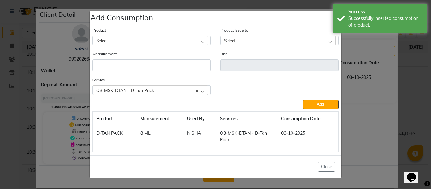
click at [142, 40] on div "Select" at bounding box center [150, 40] width 115 height 9
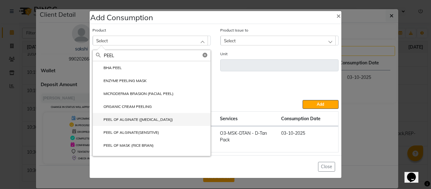
type input "PEEL"
click at [142, 117] on label "PEEL OF ALGINATE ([MEDICAL_DATA])" at bounding box center [134, 120] width 77 height 6
type input "Pcs"
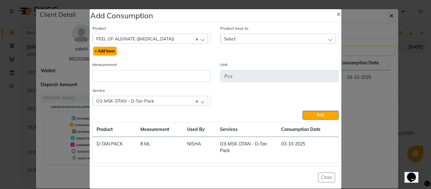
click at [108, 50] on button "+ Add Issue" at bounding box center [105, 51] width 24 height 9
select select
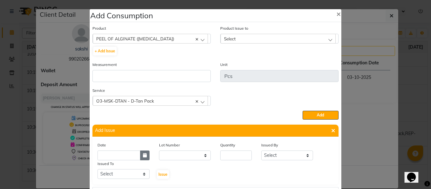
click at [143, 155] on icon "button" at bounding box center [145, 155] width 4 height 4
select select "10"
select select "2025"
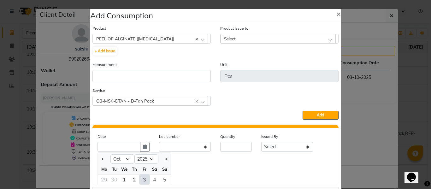
click at [140, 180] on div "3" at bounding box center [144, 179] width 10 height 10
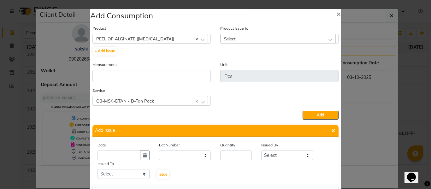
type input "03-10-2025"
click at [226, 156] on input "number" at bounding box center [236, 155] width 32 height 10
type input "1"
click at [283, 156] on select "Select ABHISHEK ajay [PERSON_NAME] [PERSON_NAME] [PERSON_NAME] [PERSON_NAME] HE…" at bounding box center [287, 155] width 52 height 10
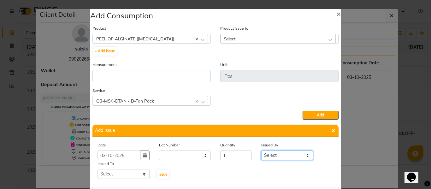
select select "82726"
click at [261, 150] on select "Select ABHISHEK ajay [PERSON_NAME] [PERSON_NAME] [PERSON_NAME] [PERSON_NAME] HE…" at bounding box center [287, 155] width 52 height 10
click at [129, 174] on select "Select ABHISHEK ajay [PERSON_NAME] [PERSON_NAME] [PERSON_NAME] [PERSON_NAME] HE…" at bounding box center [123, 174] width 52 height 10
select select "60807"
click at [97, 169] on select "Select ABHISHEK ajay [PERSON_NAME] [PERSON_NAME] [PERSON_NAME] [PERSON_NAME] HE…" at bounding box center [123, 174] width 52 height 10
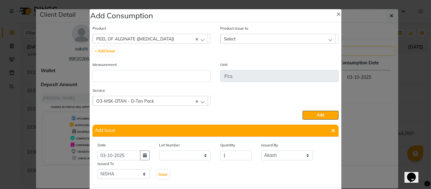
click at [156, 102] on div "O3-MSK-DTAN - D-Tan Pack" at bounding box center [150, 100] width 115 height 9
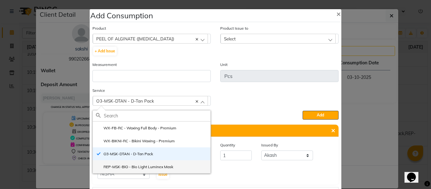
click at [142, 164] on li "REP-MSK-BIO - Bio Light Luminex Mask" at bounding box center [152, 166] width 118 height 13
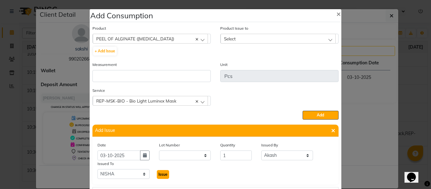
click at [161, 172] on span "Issue" at bounding box center [162, 174] width 9 height 5
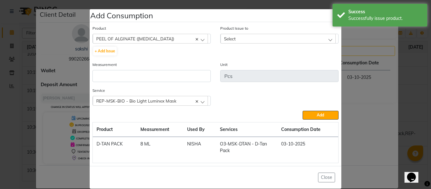
click at [230, 40] on span "Select" at bounding box center [230, 38] width 12 height 5
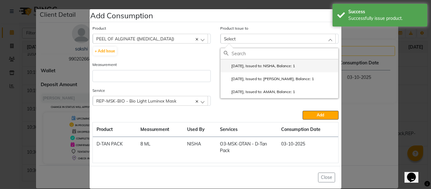
click at [254, 63] on label "[DATE], Issued to: NISHA, Balance: 1" at bounding box center [259, 66] width 71 height 6
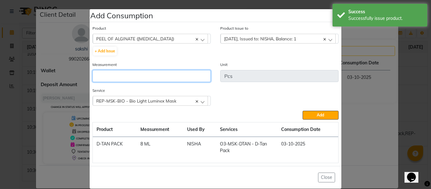
click at [190, 75] on input "number" at bounding box center [151, 76] width 118 height 12
type input "1"
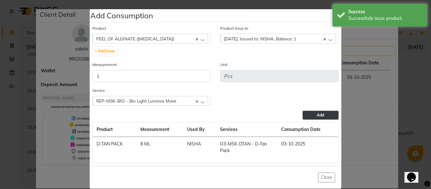
click at [317, 114] on span "Add" at bounding box center [320, 115] width 7 height 5
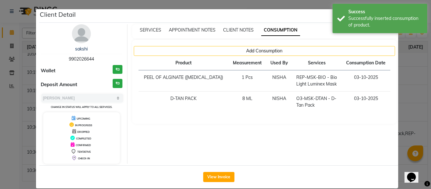
click at [407, 89] on ngb-modal-window "Client Detail [PERSON_NAME] 9902026644 Wallet ₹0 Deposit Amount ₹0 Select MARK …" at bounding box center [215, 94] width 431 height 189
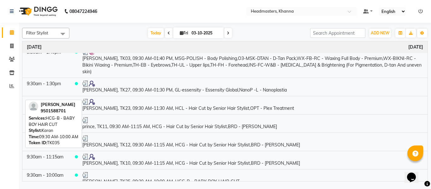
scroll to position [43, 0]
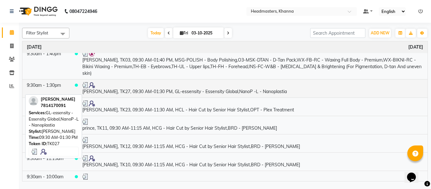
click at [179, 90] on td "[PERSON_NAME], TK27, 09:30 AM-01:30 PM, GL-essensity - Essensity Global,NanoP -…" at bounding box center [253, 88] width 350 height 18
select select "3"
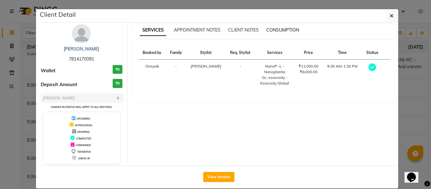
click at [269, 31] on span "CONSUMPTION" at bounding box center [282, 30] width 33 height 6
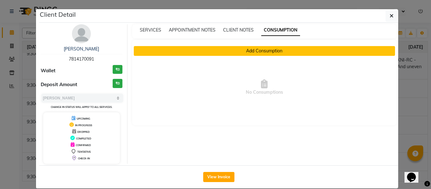
click at [264, 52] on button "Add Consumption" at bounding box center [265, 51] width 262 height 10
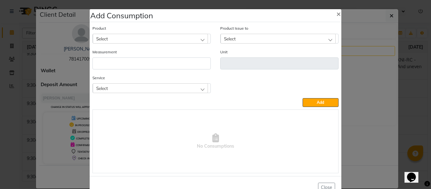
click at [128, 88] on div "Select" at bounding box center [150, 87] width 115 height 9
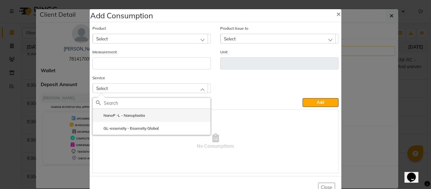
click at [129, 115] on label "NanoP -L - Nanoplastia" at bounding box center [120, 116] width 49 height 6
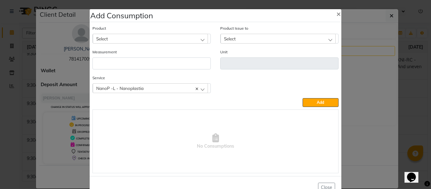
drag, startPoint x: 125, startPoint y: 38, endPoint x: 133, endPoint y: 39, distance: 8.3
click at [125, 41] on div "Select" at bounding box center [150, 38] width 115 height 9
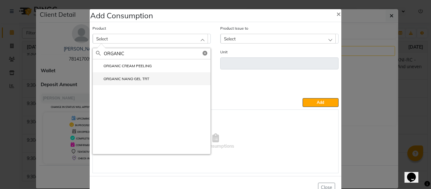
type input "ORGANIC"
click at [131, 78] on label "ORGANIC NANO GEL TRT" at bounding box center [122, 79] width 53 height 6
type input "ML"
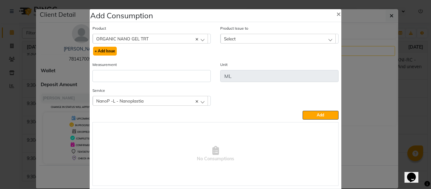
click at [99, 49] on button "+ Add Issue" at bounding box center [105, 51] width 24 height 9
select select
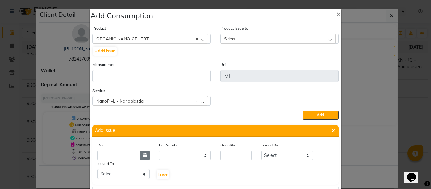
click at [143, 153] on icon "button" at bounding box center [145, 155] width 4 height 4
select select "10"
select select "2025"
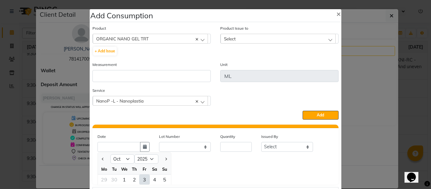
click at [144, 179] on div "3" at bounding box center [144, 179] width 10 height 10
type input "03-10-2025"
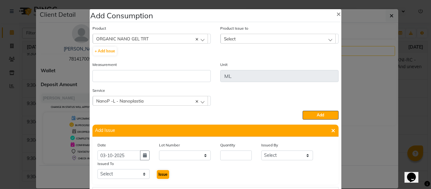
scroll to position [0, 0]
click at [234, 156] on input "number" at bounding box center [236, 155] width 32 height 10
type input "62"
click at [277, 152] on select "Select ABHISHEK ajay [PERSON_NAME] [PERSON_NAME] [PERSON_NAME] [PERSON_NAME] HE…" at bounding box center [287, 155] width 52 height 10
select select "82726"
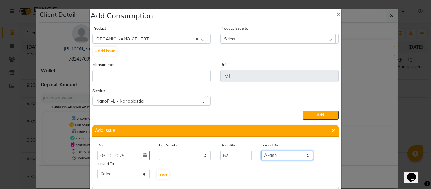
click at [261, 150] on select "Select ABHISHEK ajay [PERSON_NAME] [PERSON_NAME] [PERSON_NAME] [PERSON_NAME] HE…" at bounding box center [287, 155] width 52 height 10
click at [119, 173] on select "Select ABHISHEK ajay [PERSON_NAME] [PERSON_NAME] [PERSON_NAME] [PERSON_NAME] HE…" at bounding box center [123, 174] width 52 height 10
select select "60857"
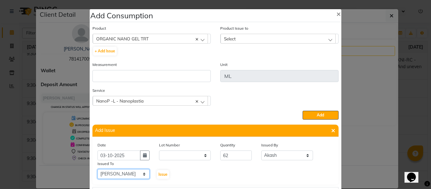
click at [97, 169] on select "Select ABHISHEK ajay [PERSON_NAME] [PERSON_NAME] [PERSON_NAME] [PERSON_NAME] HE…" at bounding box center [123, 174] width 52 height 10
click at [162, 174] on span "Issue" at bounding box center [162, 174] width 9 height 5
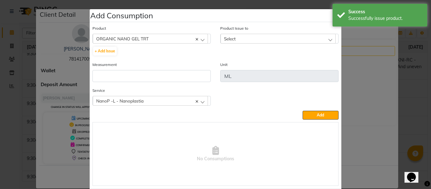
click at [242, 36] on div "Select" at bounding box center [278, 38] width 115 height 9
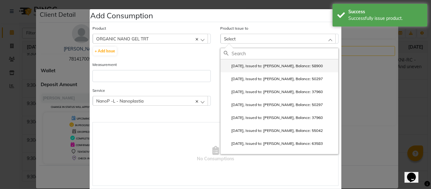
click at [262, 65] on label "[DATE], Issued to: [PERSON_NAME], Balance: 58900" at bounding box center [273, 66] width 99 height 6
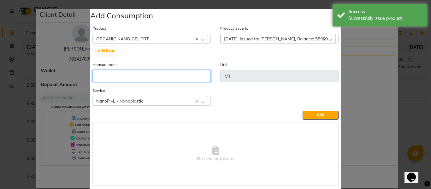
click at [190, 78] on input "number" at bounding box center [151, 76] width 118 height 12
type input "62"
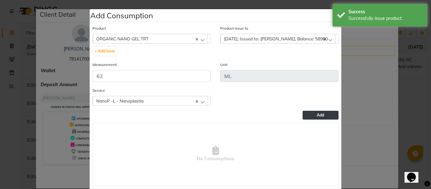
click at [317, 117] on span "Add" at bounding box center [320, 115] width 7 height 5
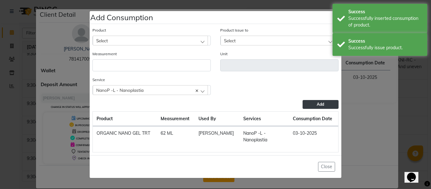
click at [154, 91] on div "NanoP -L - Nanoplastia" at bounding box center [150, 89] width 115 height 9
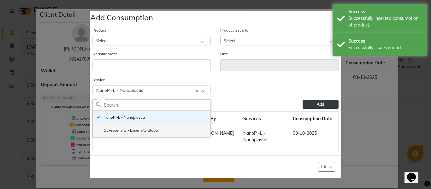
click at [138, 130] on label "GL-essensity - Essensity Global" at bounding box center [127, 130] width 63 height 6
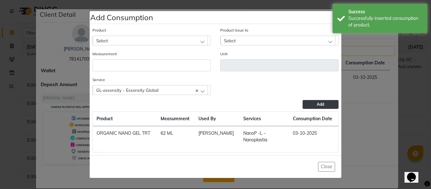
click at [121, 39] on div "Select" at bounding box center [150, 40] width 115 height 9
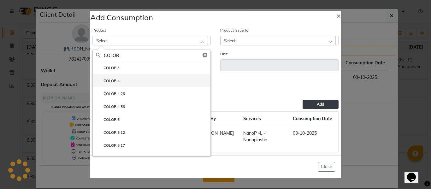
type input "COLOR"
click at [116, 80] on label "COLOR 4" at bounding box center [108, 81] width 24 height 6
type input "Gm"
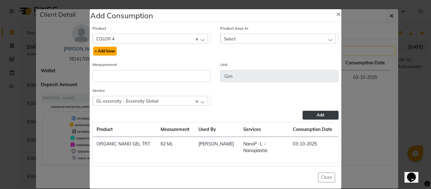
click at [100, 51] on button "+ Add Issue" at bounding box center [105, 51] width 24 height 9
select select
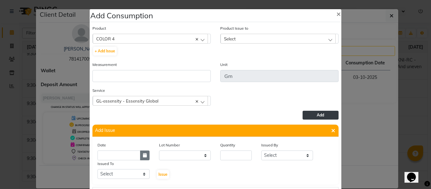
click at [143, 155] on icon "button" at bounding box center [145, 155] width 4 height 4
select select "10"
select select "2025"
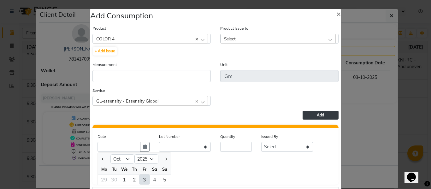
click at [143, 177] on div "3" at bounding box center [144, 179] width 10 height 10
type input "03-10-2025"
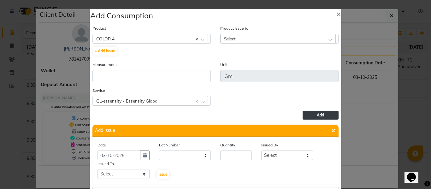
scroll to position [0, 0]
click at [240, 156] on input "number" at bounding box center [236, 155] width 32 height 10
type input "5"
type input "25"
drag, startPoint x: 274, startPoint y: 156, endPoint x: 274, endPoint y: 151, distance: 5.0
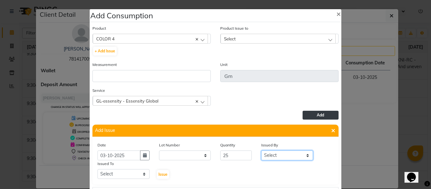
click at [274, 156] on select "Select ABHISHEK ajay [PERSON_NAME] [PERSON_NAME] [PERSON_NAME] [PERSON_NAME] HE…" at bounding box center [287, 155] width 52 height 10
select select "82726"
click at [261, 150] on select "Select ABHISHEK ajay [PERSON_NAME] [PERSON_NAME] [PERSON_NAME] [PERSON_NAME] HE…" at bounding box center [287, 155] width 52 height 10
drag, startPoint x: 119, startPoint y: 177, endPoint x: 119, endPoint y: 174, distance: 3.5
click at [119, 177] on select "Select ABHISHEK ajay [PERSON_NAME] [PERSON_NAME] [PERSON_NAME] [PERSON_NAME] HE…" at bounding box center [123, 174] width 52 height 10
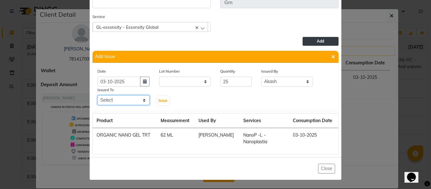
scroll to position [42, 0]
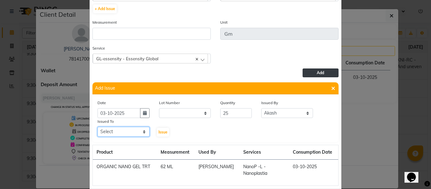
drag, startPoint x: 119, startPoint y: 134, endPoint x: 120, endPoint y: 127, distance: 6.4
click at [119, 134] on select "Select ABHISHEK ajay [PERSON_NAME] [PERSON_NAME] [PERSON_NAME] [PERSON_NAME] HE…" at bounding box center [123, 132] width 52 height 10
select select "60857"
click at [97, 127] on select "Select ABHISHEK ajay [PERSON_NAME] [PERSON_NAME] [PERSON_NAME] [PERSON_NAME] HE…" at bounding box center [123, 132] width 52 height 10
click at [161, 131] on span "Issue" at bounding box center [162, 132] width 9 height 5
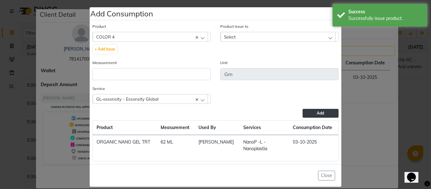
scroll to position [0, 0]
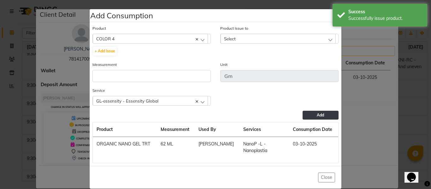
click at [230, 39] on span "Select" at bounding box center [230, 38] width 12 height 5
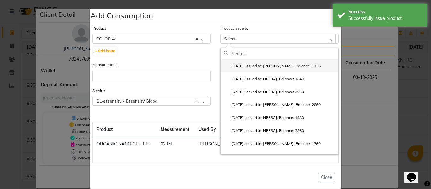
click at [256, 64] on label "[DATE], Issued to: [PERSON_NAME], Balance: 1125" at bounding box center [272, 66] width 97 height 6
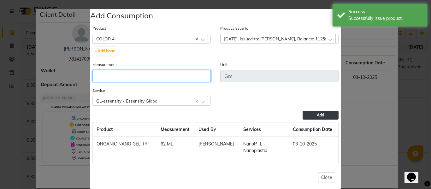
click at [179, 74] on input "number" at bounding box center [151, 76] width 118 height 12
type input "25"
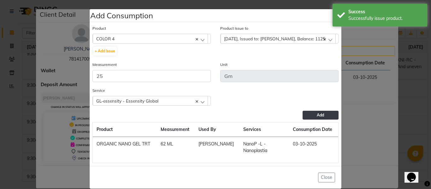
click at [319, 115] on span "Add" at bounding box center [320, 115] width 7 height 5
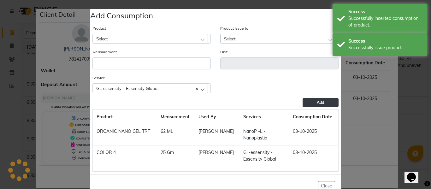
scroll to position [42, 0]
click at [150, 41] on div "Select" at bounding box center [150, 38] width 115 height 9
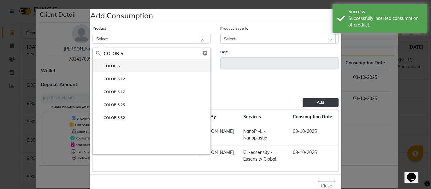
type input "COLOR 5"
click at [127, 64] on li "COLOR 5" at bounding box center [152, 65] width 118 height 13
type input "Gm"
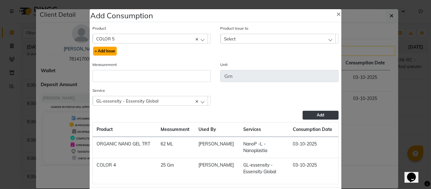
click at [105, 47] on button "+ Add Issue" at bounding box center [105, 51] width 24 height 9
select select
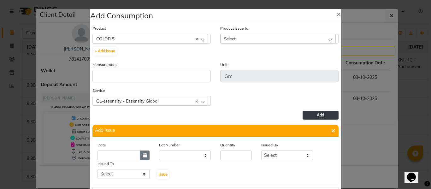
click at [143, 155] on icon "button" at bounding box center [145, 155] width 4 height 4
select select "10"
select select "2025"
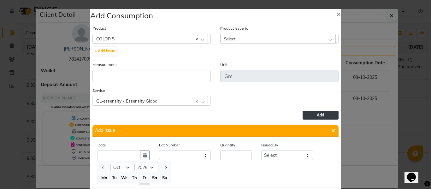
scroll to position [9, 0]
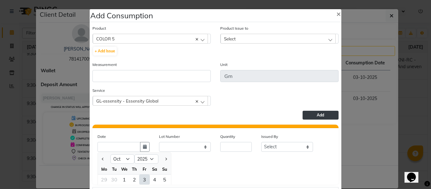
click at [140, 180] on div "3" at bounding box center [144, 179] width 10 height 10
type input "03-10-2025"
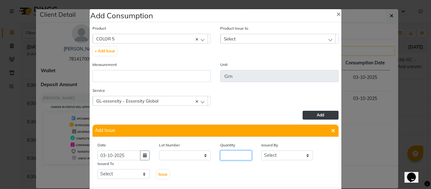
click at [239, 154] on input "number" at bounding box center [236, 155] width 32 height 10
type input "22"
click at [271, 155] on select "Select ABHISHEK ajay [PERSON_NAME] [PERSON_NAME] [PERSON_NAME] [PERSON_NAME] HE…" at bounding box center [287, 155] width 52 height 10
select select "82726"
click at [261, 150] on select "Select ABHISHEK ajay [PERSON_NAME] [PERSON_NAME] [PERSON_NAME] [PERSON_NAME] HE…" at bounding box center [287, 155] width 52 height 10
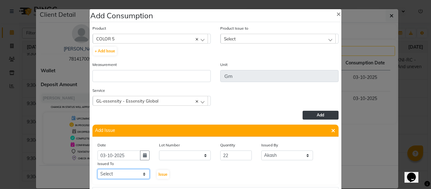
click at [124, 172] on select "Select ABHISHEK ajay [PERSON_NAME] [PERSON_NAME] [PERSON_NAME] [PERSON_NAME] HE…" at bounding box center [123, 174] width 52 height 10
select select "60857"
click at [97, 169] on select "Select ABHISHEK ajay [PERSON_NAME] [PERSON_NAME] [PERSON_NAME] [PERSON_NAME] HE…" at bounding box center [123, 174] width 52 height 10
click at [159, 175] on span "Issue" at bounding box center [162, 174] width 9 height 5
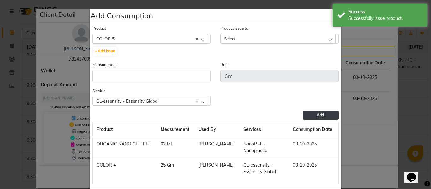
click at [239, 37] on div "Select" at bounding box center [278, 38] width 115 height 9
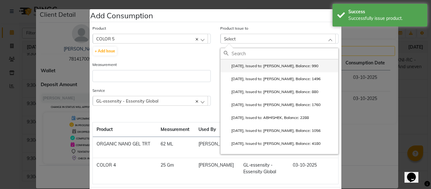
click at [257, 64] on label "[DATE], Issued to: [PERSON_NAME], Balance: 990" at bounding box center [271, 66] width 95 height 6
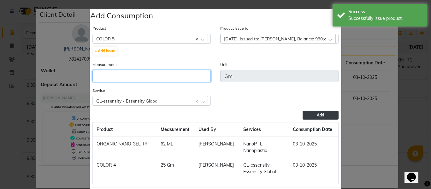
click at [161, 74] on input "number" at bounding box center [151, 76] width 118 height 12
type input "22"
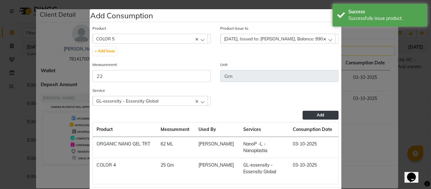
click at [325, 114] on button "Add" at bounding box center [321, 115] width 36 height 9
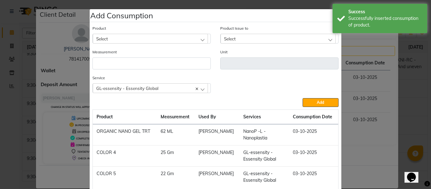
click at [156, 39] on div "Select" at bounding box center [150, 38] width 115 height 9
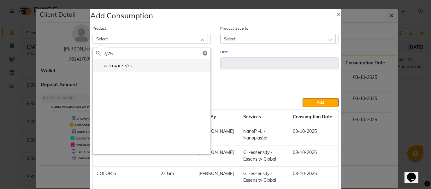
type input "7/75"
click at [122, 64] on label "WELLA KP 7/75" at bounding box center [114, 66] width 36 height 6
type input "Gm"
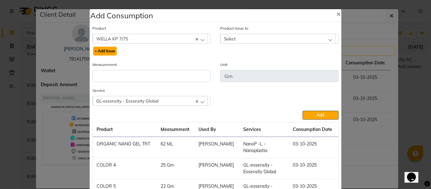
click at [110, 50] on button "+ Add Issue" at bounding box center [105, 51] width 24 height 9
select select
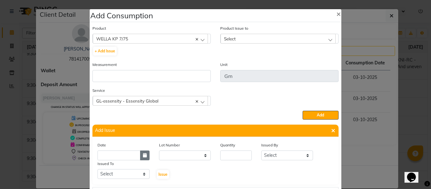
click at [143, 156] on icon "button" at bounding box center [145, 155] width 4 height 4
select select "10"
select select "2025"
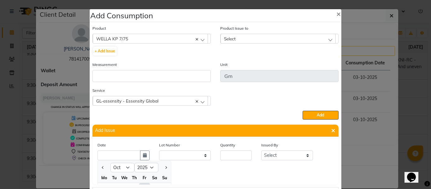
scroll to position [9, 0]
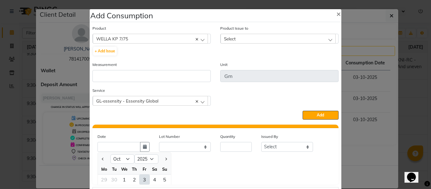
click at [140, 178] on div "3" at bounding box center [144, 179] width 10 height 10
type input "03-10-2025"
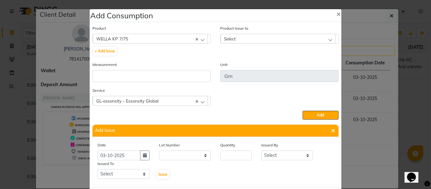
scroll to position [0, 0]
click at [238, 156] on input "number" at bounding box center [236, 155] width 32 height 10
type input "55"
click at [276, 156] on select "Select ABHISHEK ajay [PERSON_NAME] [PERSON_NAME] [PERSON_NAME] [PERSON_NAME] HE…" at bounding box center [287, 155] width 52 height 10
click at [270, 156] on select "Select ABHISHEK ajay [PERSON_NAME] [PERSON_NAME] [PERSON_NAME] [PERSON_NAME] HE…" at bounding box center [287, 155] width 52 height 10
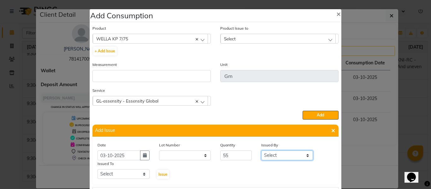
select select "82726"
click at [261, 150] on select "Select ABHISHEK ajay [PERSON_NAME] [PERSON_NAME] [PERSON_NAME] [PERSON_NAME] HE…" at bounding box center [287, 155] width 52 height 10
drag, startPoint x: 132, startPoint y: 173, endPoint x: 129, endPoint y: 170, distance: 4.5
click at [132, 173] on select "Select ABHISHEK ajay [PERSON_NAME] [PERSON_NAME] [PERSON_NAME] [PERSON_NAME] HE…" at bounding box center [123, 174] width 52 height 10
select select "60857"
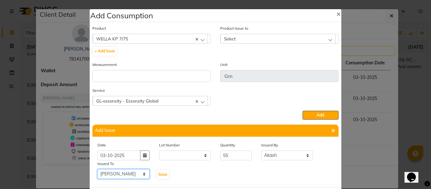
click at [97, 169] on select "Select ABHISHEK ajay [PERSON_NAME] [PERSON_NAME] [PERSON_NAME] [PERSON_NAME] HE…" at bounding box center [123, 174] width 52 height 10
drag, startPoint x: 162, startPoint y: 174, endPoint x: 194, endPoint y: 148, distance: 41.1
click at [162, 172] on span "Issue" at bounding box center [162, 174] width 9 height 5
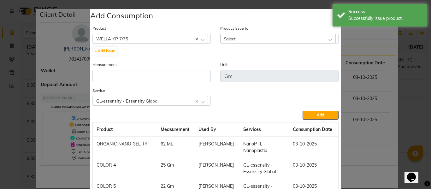
click at [248, 35] on div "Select" at bounding box center [278, 38] width 115 height 9
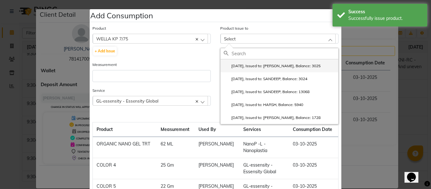
click at [263, 65] on label "[DATE], Issued to: [PERSON_NAME], Balance: 3025" at bounding box center [272, 66] width 97 height 6
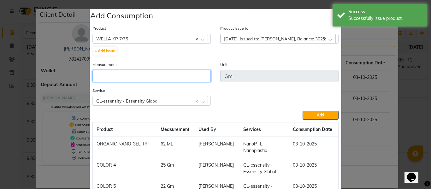
click at [160, 75] on input "number" at bounding box center [151, 76] width 118 height 12
type input "55"
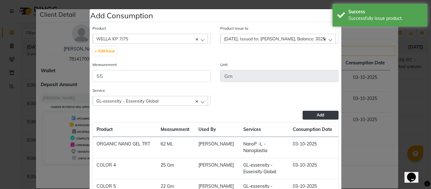
click at [317, 113] on span "Add" at bounding box center [320, 115] width 7 height 5
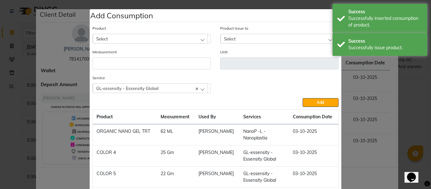
click at [133, 39] on div "Select" at bounding box center [150, 38] width 115 height 9
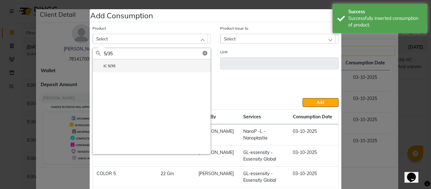
type input "5/35"
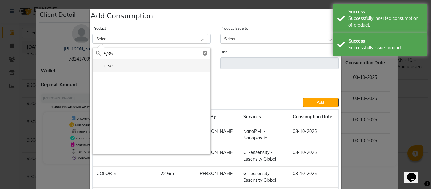
click at [119, 65] on li "IC 5/35" at bounding box center [152, 65] width 118 height 13
type input "Gm"
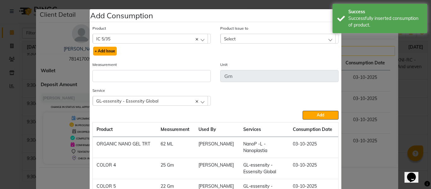
click at [104, 50] on button "+ Add Issue" at bounding box center [105, 51] width 24 height 9
select select
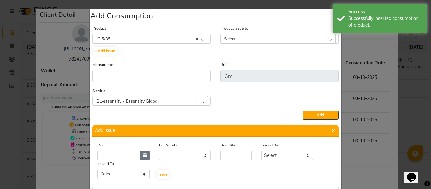
click at [143, 154] on icon "button" at bounding box center [145, 155] width 4 height 4
select select "10"
select select "2025"
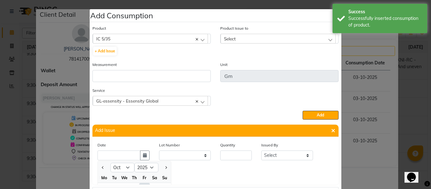
scroll to position [9, 0]
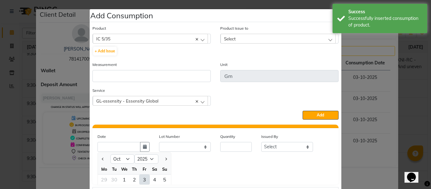
click at [142, 179] on div "3" at bounding box center [144, 179] width 10 height 10
type input "03-10-2025"
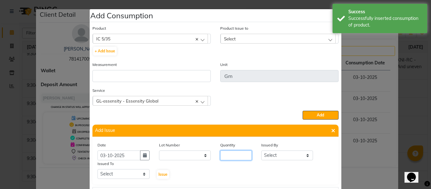
click at [240, 157] on input "number" at bounding box center [236, 155] width 32 height 10
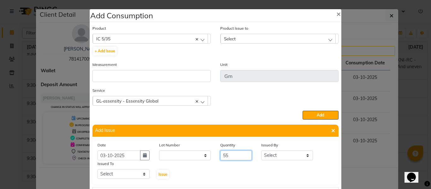
type input "55"
drag, startPoint x: 283, startPoint y: 155, endPoint x: 285, endPoint y: 151, distance: 4.6
click at [284, 153] on select "Select ABHISHEK ajay [PERSON_NAME] [PERSON_NAME] [PERSON_NAME] [PERSON_NAME] HE…" at bounding box center [287, 155] width 52 height 10
select select "82726"
click at [261, 150] on select "Select ABHISHEK ajay [PERSON_NAME] [PERSON_NAME] [PERSON_NAME] [PERSON_NAME] HE…" at bounding box center [287, 155] width 52 height 10
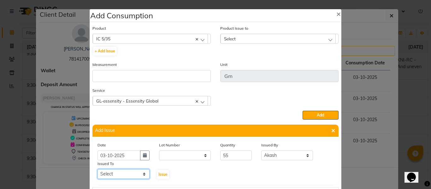
click at [119, 172] on select "Select ABHISHEK ajay [PERSON_NAME] [PERSON_NAME] [PERSON_NAME] [PERSON_NAME] HE…" at bounding box center [123, 174] width 52 height 10
select select "60857"
click at [97, 169] on select "Select ABHISHEK ajay [PERSON_NAME] [PERSON_NAME] [PERSON_NAME] [PERSON_NAME] HE…" at bounding box center [123, 174] width 52 height 10
click at [162, 173] on span "Issue" at bounding box center [162, 174] width 9 height 5
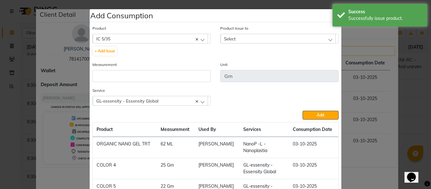
click at [235, 37] on div "Select" at bounding box center [278, 38] width 115 height 9
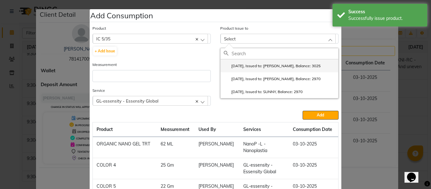
click at [255, 63] on label "[DATE], Issued to: [PERSON_NAME], Balance: 3025" at bounding box center [272, 66] width 97 height 6
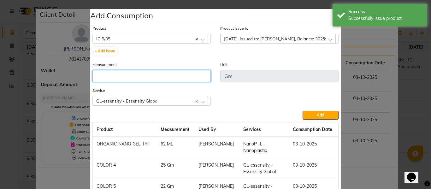
click at [184, 75] on input "number" at bounding box center [151, 76] width 118 height 12
type input "55"
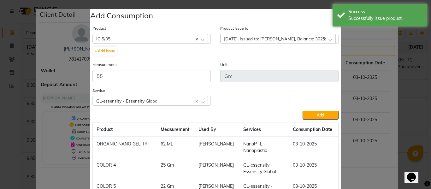
click at [333, 110] on div "Service GL-essensity - Essensity Global NanoP -L - Nanoplastia GL-essensity - E…" at bounding box center [216, 99] width 256 height 24
click at [320, 114] on span "Add" at bounding box center [320, 115] width 7 height 5
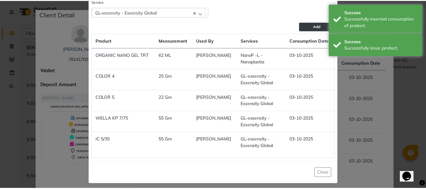
scroll to position [81, 0]
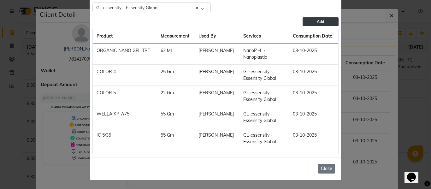
click at [329, 169] on button "Close" at bounding box center [326, 169] width 17 height 10
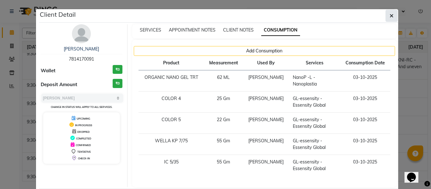
click at [390, 16] on icon "button" at bounding box center [392, 15] width 4 height 5
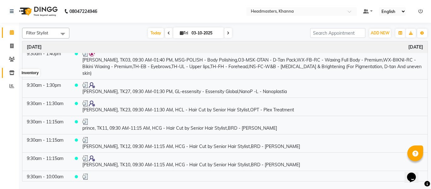
click at [11, 72] on icon at bounding box center [11, 72] width 5 height 5
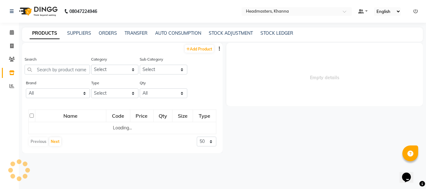
select select
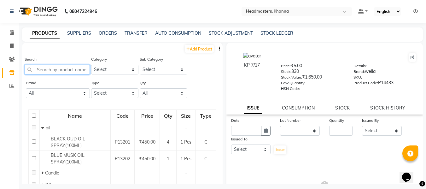
click at [75, 69] on input "text" at bounding box center [57, 70] width 65 height 10
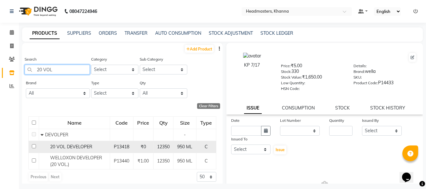
type input "20 VOL"
click at [85, 145] on span "20 VOL DEVELOPER" at bounding box center [71, 147] width 42 height 6
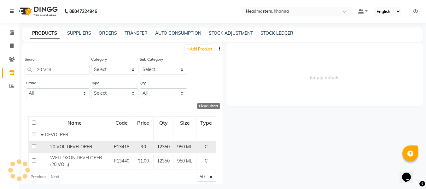
select select
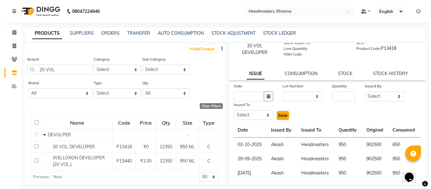
scroll to position [60, 0]
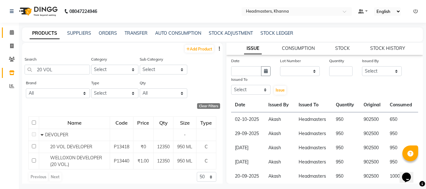
click at [14, 28] on link "Calendar" at bounding box center [9, 32] width 15 height 10
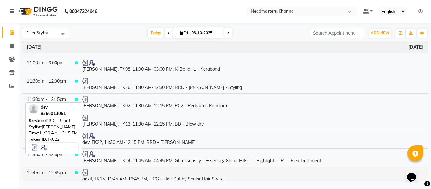
scroll to position [410, 0]
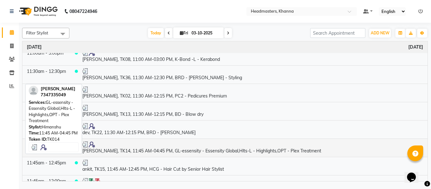
click at [159, 150] on td "[PERSON_NAME], TK14, 11:45 AM-04:45 PM, GL-essensity - Essensity Global,Hlts-L …" at bounding box center [253, 147] width 350 height 18
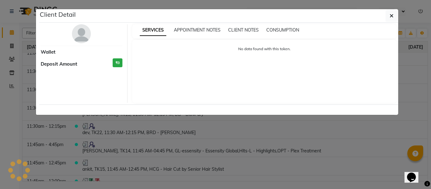
select select "3"
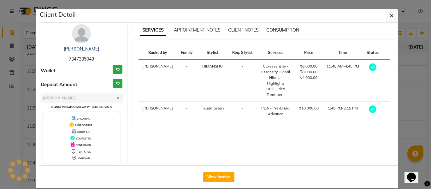
click at [275, 28] on span "CONSUMPTION" at bounding box center [282, 30] width 33 height 6
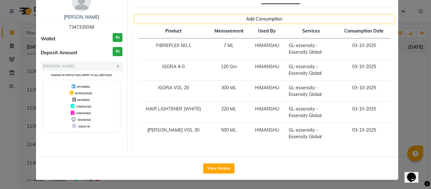
scroll to position [0, 0]
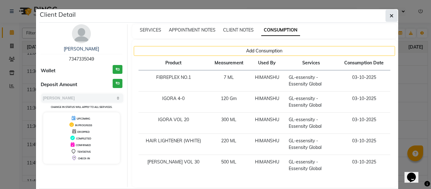
click at [386, 15] on button "button" at bounding box center [392, 16] width 12 height 12
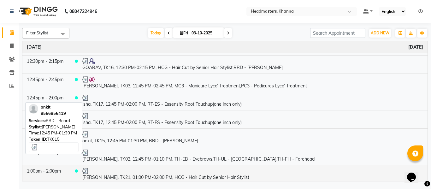
scroll to position [599, 0]
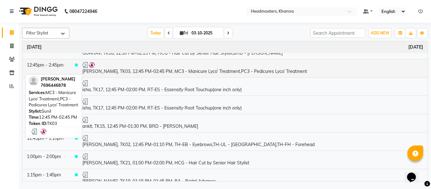
click at [195, 70] on td "[PERSON_NAME], TK03, 12:45 PM-02:45 PM, MC3 - Manicure Lyco’ Treatment,PC3 - Pe…" at bounding box center [253, 68] width 350 height 18
select select "3"
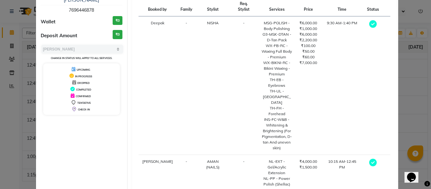
scroll to position [0, 0]
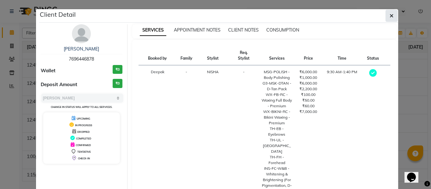
click at [390, 15] on icon "button" at bounding box center [392, 15] width 4 height 5
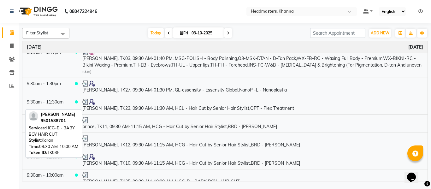
scroll to position [42, 0]
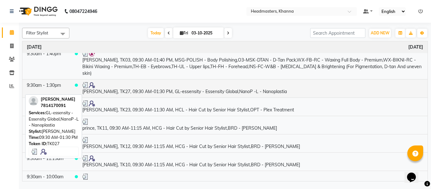
click at [194, 93] on td "[PERSON_NAME], TK27, 09:30 AM-01:30 PM, GL-essensity - Essensity Global,NanoP -…" at bounding box center [253, 88] width 350 height 18
select select "3"
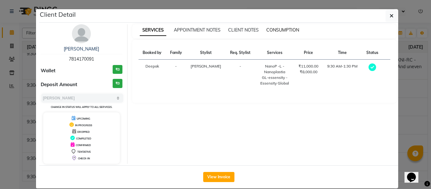
click at [280, 27] on span "CONSUMPTION" at bounding box center [282, 30] width 33 height 6
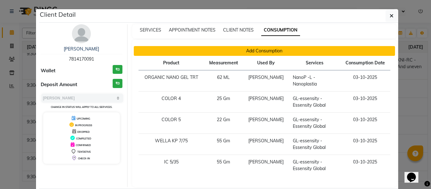
click at [269, 48] on button "Add Consumption" at bounding box center [265, 51] width 262 height 10
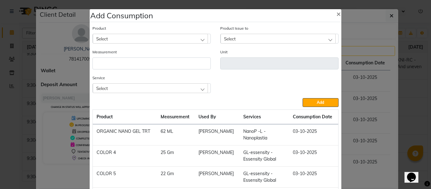
click at [159, 37] on div "Select" at bounding box center [150, 38] width 115 height 9
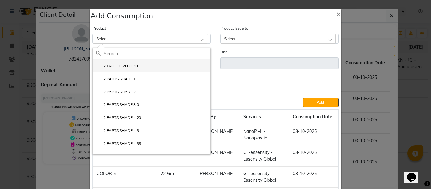
click at [122, 67] on label "20 VOL DEVELOPER" at bounding box center [118, 66] width 44 height 6
type input "ML"
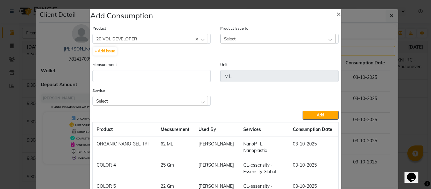
click at [231, 39] on span "Select" at bounding box center [230, 38] width 12 height 5
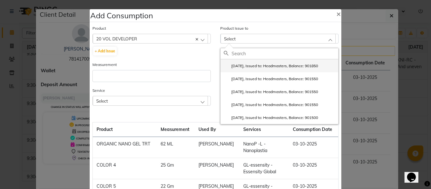
click at [260, 67] on label "[DATE], Issued to: Headmasters, Balance: 901850" at bounding box center [271, 66] width 94 height 6
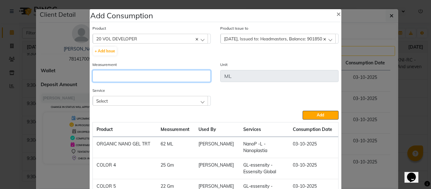
click at [182, 71] on input "number" at bounding box center [151, 76] width 118 height 12
type input "2"
type input "300"
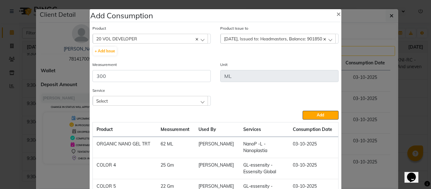
click at [161, 100] on div "Select" at bounding box center [150, 100] width 115 height 9
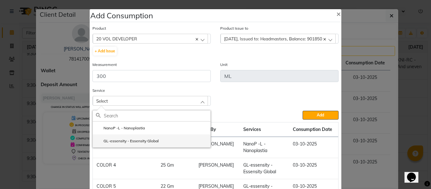
click at [125, 140] on label "GL-essensity - Essensity Global" at bounding box center [127, 141] width 63 height 6
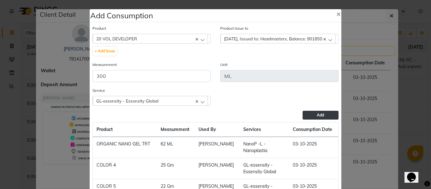
click at [317, 115] on span "Add" at bounding box center [320, 115] width 7 height 5
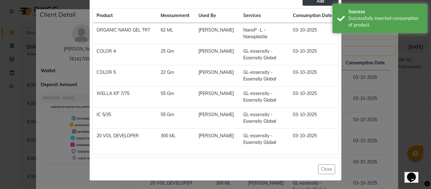
scroll to position [102, 0]
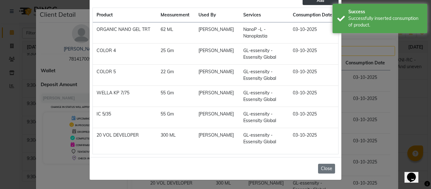
click at [320, 168] on button "Close" at bounding box center [326, 169] width 17 height 10
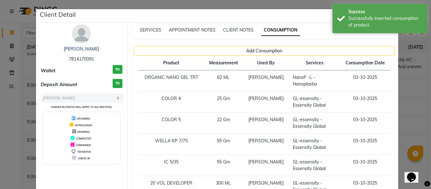
click at [420, 77] on ngb-modal-window "Client Detail [PERSON_NAME] 7814170091 Wallet ₹0 Deposit Amount ₹0 Select MARK …" at bounding box center [215, 94] width 431 height 189
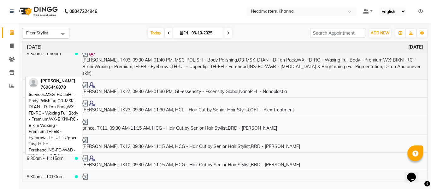
click at [255, 63] on td "[PERSON_NAME], TK03, 09:30 AM-01:40 PM, MSG-POLISH - Body Polishing,O3-MSK-DTAN…" at bounding box center [253, 64] width 350 height 32
select select "3"
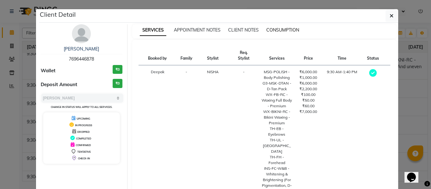
click at [278, 29] on span "CONSUMPTION" at bounding box center [282, 30] width 33 height 6
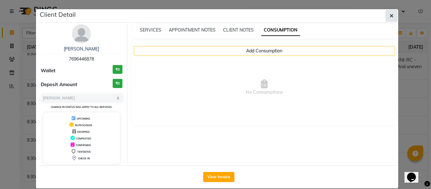
click at [390, 15] on icon "button" at bounding box center [392, 15] width 4 height 5
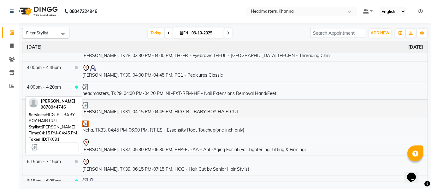
scroll to position [925, 0]
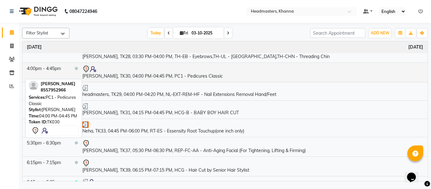
click at [164, 77] on td "[PERSON_NAME], TK30, 04:00 PM-04:45 PM, PC1 - Pedicures Classic" at bounding box center [253, 72] width 350 height 20
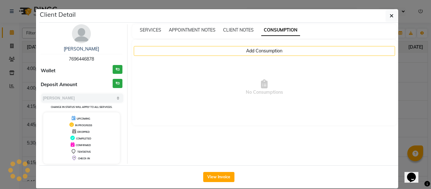
select select "7"
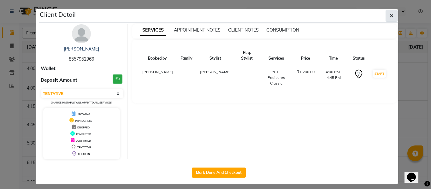
click at [390, 15] on icon "button" at bounding box center [392, 15] width 4 height 5
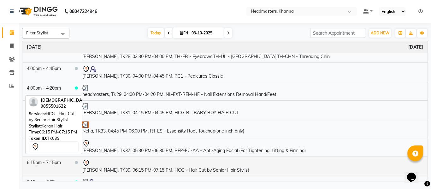
scroll to position [957, 0]
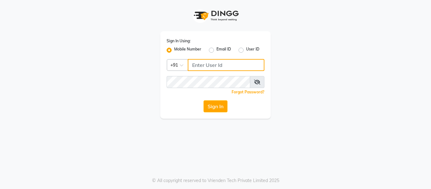
click at [217, 66] on input "Username" at bounding box center [226, 65] width 77 height 12
type input "8126829019"
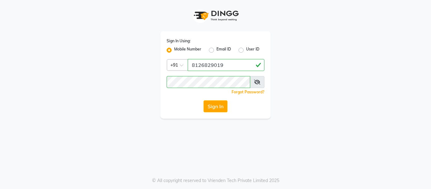
click at [253, 84] on span at bounding box center [257, 82] width 15 height 12
click at [258, 83] on icon at bounding box center [257, 82] width 6 height 5
click at [222, 103] on button "Sign In" at bounding box center [215, 106] width 24 height 12
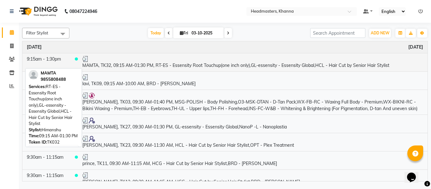
click at [191, 66] on td "MAMTA, TK32, 09:15 AM-01:30 PM, RT-ES - Essensity Root Touchup(one inch only),G…" at bounding box center [253, 62] width 350 height 18
select select "3"
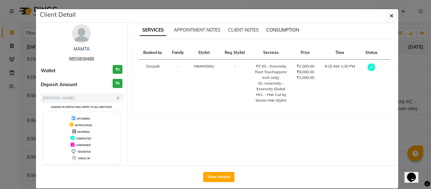
click at [281, 29] on span "CONSUMPTION" at bounding box center [282, 30] width 33 height 6
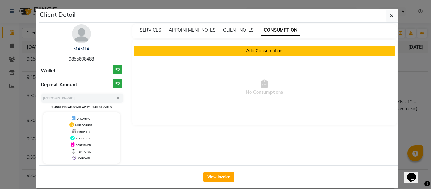
click at [226, 55] on button "Add Consumption" at bounding box center [265, 51] width 262 height 10
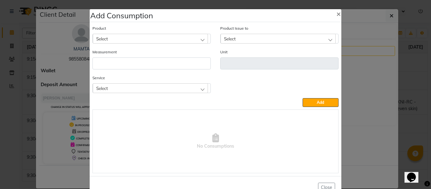
click at [183, 85] on div "Select" at bounding box center [150, 87] width 115 height 9
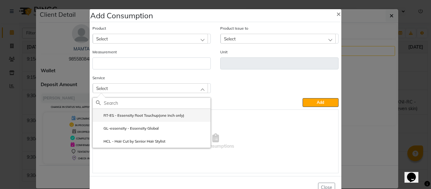
click at [156, 113] on label "RT-ES - Essensity Root Touchup(one inch only)" at bounding box center [140, 116] width 88 height 6
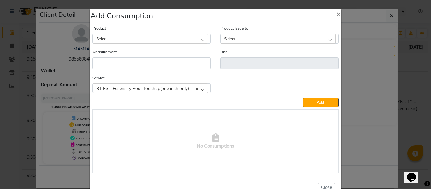
click at [164, 37] on div "Select" at bounding box center [150, 38] width 115 height 9
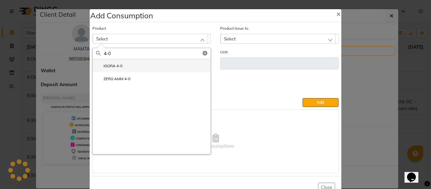
type input "4-0"
click at [117, 63] on label "IGORA 4-0" at bounding box center [109, 66] width 27 height 6
type input "Gm"
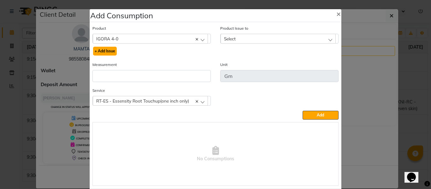
click at [105, 49] on button "+ Add Issue" at bounding box center [105, 51] width 24 height 9
select select
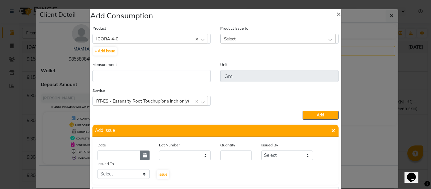
click at [143, 156] on icon "button" at bounding box center [145, 155] width 4 height 4
select select "10"
select select "2025"
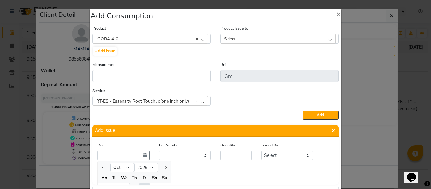
scroll to position [9, 0]
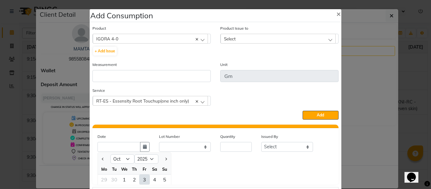
click at [141, 178] on div "3" at bounding box center [144, 179] width 10 height 10
type input "03-10-2025"
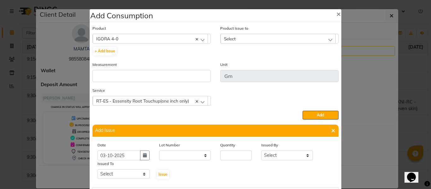
scroll to position [0, 0]
click at [234, 152] on input "number" at bounding box center [236, 155] width 32 height 10
type input "55"
drag, startPoint x: 276, startPoint y: 156, endPoint x: 276, endPoint y: 151, distance: 5.4
click at [276, 156] on select "Select ABHISHEK ajay [PERSON_NAME] [PERSON_NAME] [PERSON_NAME] [PERSON_NAME] HE…" at bounding box center [287, 155] width 52 height 10
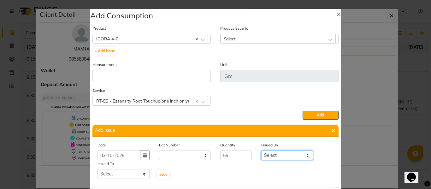
select select "82726"
click at [261, 150] on select "Select ABHISHEK ajay [PERSON_NAME] [PERSON_NAME] [PERSON_NAME] [PERSON_NAME] HE…" at bounding box center [287, 155] width 52 height 10
click at [127, 173] on select "Select ABHISHEK ajay [PERSON_NAME] [PERSON_NAME] [PERSON_NAME] [PERSON_NAME] HE…" at bounding box center [123, 174] width 52 height 10
select select "60833"
click at [97, 169] on select "Select ABHISHEK ajay [PERSON_NAME] [PERSON_NAME] [PERSON_NAME] [PERSON_NAME] HE…" at bounding box center [123, 174] width 52 height 10
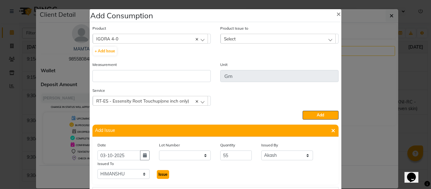
click at [162, 173] on span "Issue" at bounding box center [162, 174] width 9 height 5
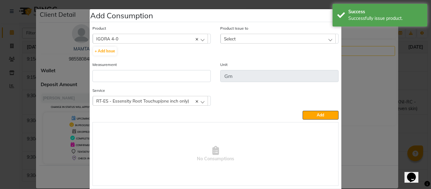
click at [240, 39] on div "Select" at bounding box center [278, 38] width 115 height 9
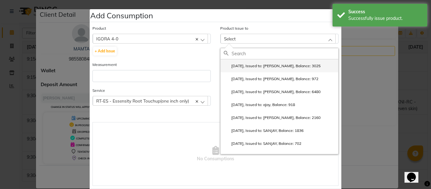
click at [249, 65] on label "2025-10-03, Issued to: HIMANSHU, Balance: 3025" at bounding box center [272, 66] width 97 height 6
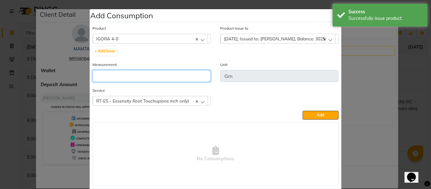
click at [156, 77] on input "number" at bounding box center [151, 76] width 118 height 12
type input "55"
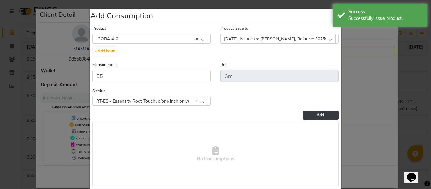
click at [312, 113] on button "Add" at bounding box center [321, 115] width 36 height 9
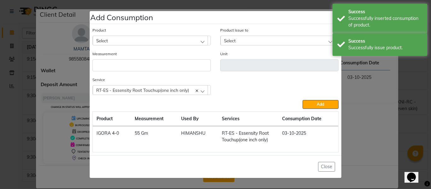
drag, startPoint x: 155, startPoint y: 38, endPoint x: 164, endPoint y: 32, distance: 11.0
click at [155, 38] on div "Select" at bounding box center [150, 40] width 115 height 9
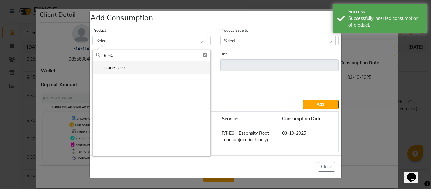
type input "5-60"
click at [121, 68] on label "IGORA 5-60" at bounding box center [110, 68] width 29 height 6
type input "Gm"
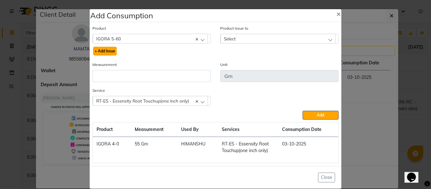
click at [108, 50] on button "+ Add Issue" at bounding box center [105, 51] width 24 height 9
select select
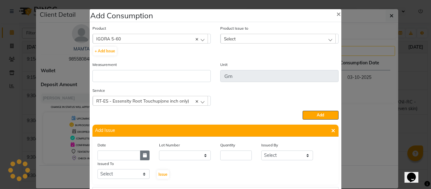
click at [143, 153] on icon "button" at bounding box center [145, 155] width 4 height 4
select select "10"
select select "2025"
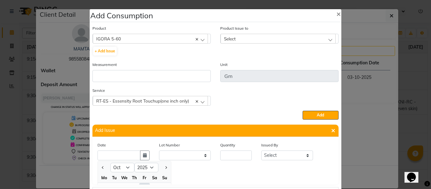
scroll to position [9, 0]
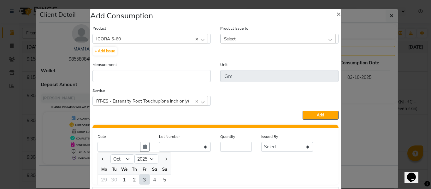
click at [140, 177] on div "3" at bounding box center [144, 179] width 10 height 10
type input "03-10-2025"
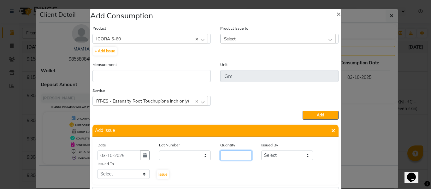
click at [230, 156] on input "number" at bounding box center [236, 155] width 32 height 10
type input "55"
drag, startPoint x: 284, startPoint y: 157, endPoint x: 283, endPoint y: 152, distance: 4.5
click at [284, 157] on select "Select ABHISHEK ajay [PERSON_NAME] [PERSON_NAME] [PERSON_NAME] [PERSON_NAME] HE…" at bounding box center [287, 155] width 52 height 10
select select "82726"
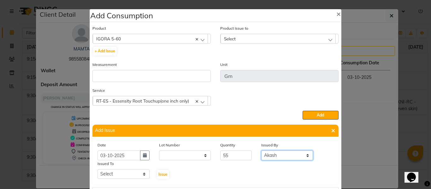
click at [261, 150] on select "Select ABHISHEK ajay [PERSON_NAME] [PERSON_NAME] [PERSON_NAME] [PERSON_NAME] HE…" at bounding box center [287, 155] width 52 height 10
click at [115, 175] on select "Select ABHISHEK ajay [PERSON_NAME] [PERSON_NAME] [PERSON_NAME] [PERSON_NAME] HE…" at bounding box center [123, 174] width 52 height 10
select select "60833"
click at [97, 169] on select "Select ABHISHEK ajay [PERSON_NAME] [PERSON_NAME] [PERSON_NAME] [PERSON_NAME] HE…" at bounding box center [123, 174] width 52 height 10
drag, startPoint x: 160, startPoint y: 173, endPoint x: 250, endPoint y: 122, distance: 103.9
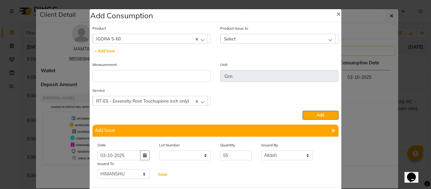
click at [160, 173] on span "Issue" at bounding box center [162, 174] width 9 height 5
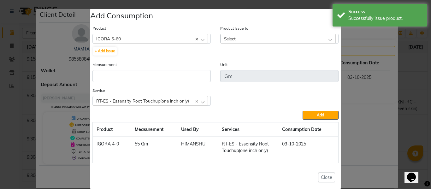
click at [251, 36] on div "Select" at bounding box center [278, 38] width 115 height 9
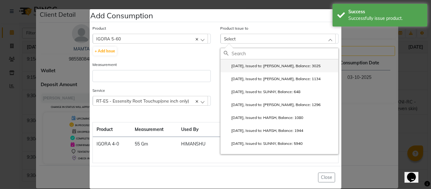
click at [262, 64] on label "2025-10-03, Issued to: HIMANSHU, Balance: 3025" at bounding box center [272, 66] width 97 height 6
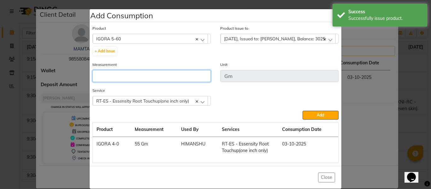
click at [191, 77] on input "number" at bounding box center [151, 76] width 118 height 12
type input "55"
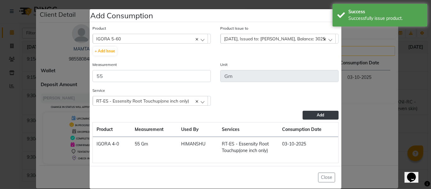
click at [318, 115] on span "Add" at bounding box center [320, 115] width 7 height 5
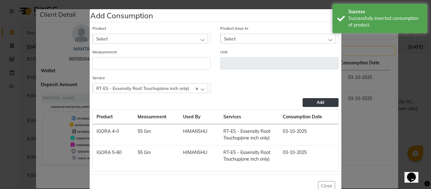
click at [140, 36] on div "Select" at bounding box center [150, 38] width 115 height 9
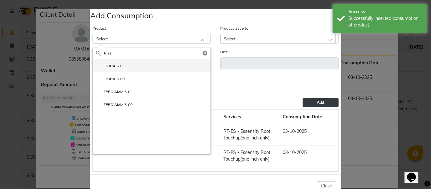
type input "5-0"
click at [110, 66] on label "IGORA 5-0" at bounding box center [109, 66] width 27 height 6
type input "Gm"
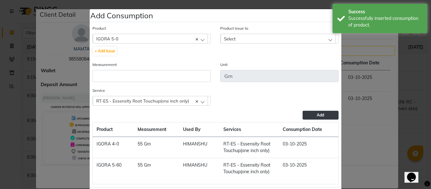
click at [152, 102] on span "RT-ES - Essensity Root Touchup(one inch only)" at bounding box center [142, 100] width 93 height 5
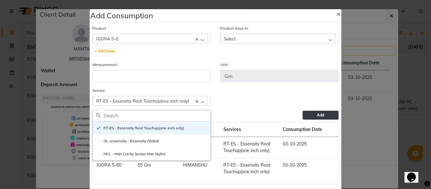
click at [143, 139] on label "GL-essensity - Essensity Global" at bounding box center [127, 141] width 63 height 6
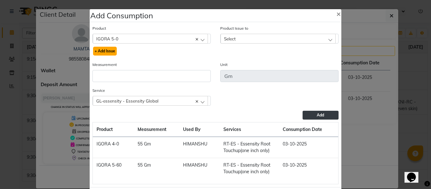
click at [105, 50] on button "+ Add Issue" at bounding box center [105, 51] width 24 height 9
select select
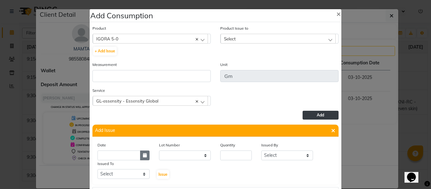
click at [143, 157] on icon "button" at bounding box center [145, 155] width 4 height 4
select select "10"
select select "2025"
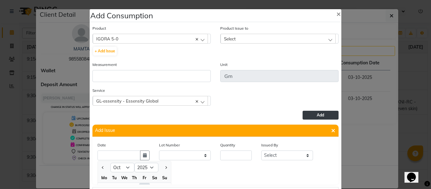
scroll to position [9, 0]
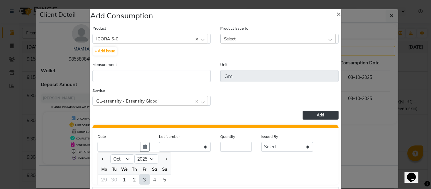
click at [143, 178] on div "3" at bounding box center [144, 179] width 10 height 10
type input "03-10-2025"
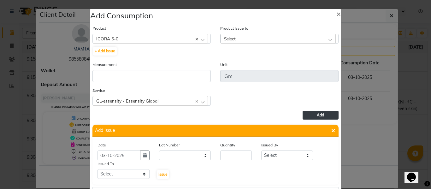
scroll to position [0, 0]
click at [233, 155] on input "number" at bounding box center [236, 155] width 32 height 10
type input "55"
click at [281, 155] on select "Select ABHISHEK ajay [PERSON_NAME] [PERSON_NAME] [PERSON_NAME] [PERSON_NAME] HE…" at bounding box center [287, 155] width 52 height 10
select select "82726"
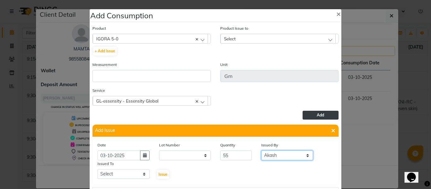
click at [261, 150] on select "Select ABHISHEK ajay [PERSON_NAME] [PERSON_NAME] [PERSON_NAME] [PERSON_NAME] HE…" at bounding box center [287, 155] width 52 height 10
drag, startPoint x: 126, startPoint y: 177, endPoint x: 127, endPoint y: 170, distance: 7.6
click at [126, 177] on select "Select ABHISHEK ajay [PERSON_NAME] [PERSON_NAME] [PERSON_NAME] [PERSON_NAME] HE…" at bounding box center [123, 174] width 52 height 10
select select "60833"
click at [97, 169] on select "Select ABHISHEK ajay [PERSON_NAME] [PERSON_NAME] [PERSON_NAME] [PERSON_NAME] HE…" at bounding box center [123, 174] width 52 height 10
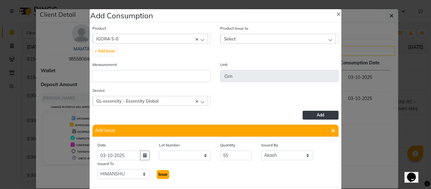
click at [159, 172] on span "Issue" at bounding box center [162, 174] width 9 height 5
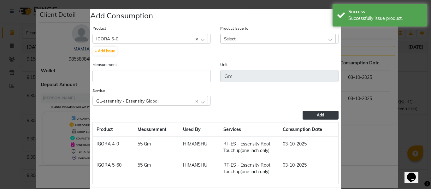
click at [239, 36] on div "Select" at bounding box center [278, 38] width 115 height 9
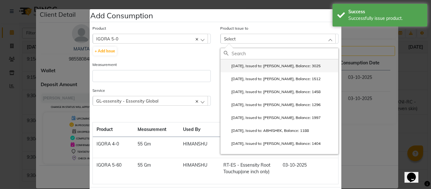
click at [246, 64] on label "2025-10-03, Issued to: HIMANSHU, Balance: 3025" at bounding box center [272, 66] width 97 height 6
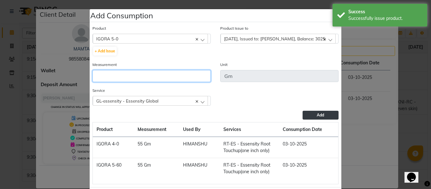
click at [152, 76] on input "number" at bounding box center [151, 76] width 118 height 12
type input "55"
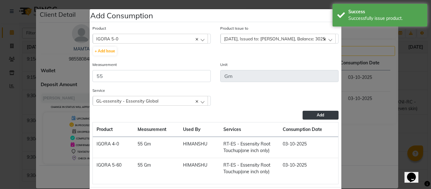
click at [313, 113] on button "Add" at bounding box center [321, 115] width 36 height 9
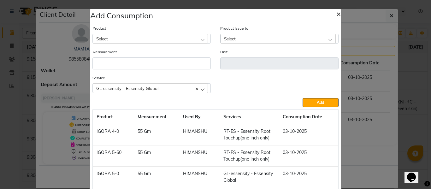
click at [336, 13] on span "×" at bounding box center [338, 13] width 4 height 9
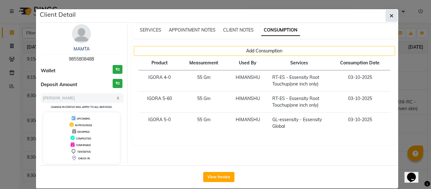
click at [390, 15] on icon "button" at bounding box center [392, 15] width 4 height 5
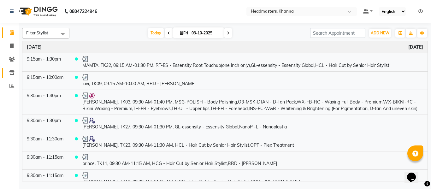
click at [13, 68] on link "Inventory" at bounding box center [9, 73] width 15 height 10
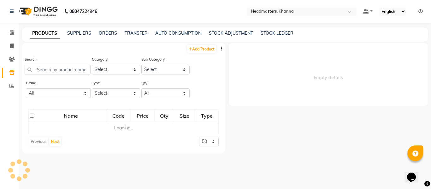
select select
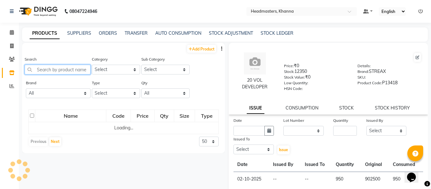
click at [73, 69] on input "text" at bounding box center [58, 70] width 66 height 10
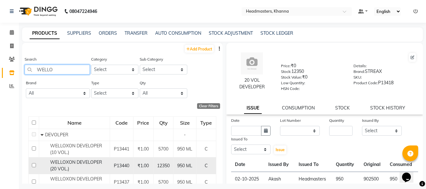
type input "WELLO"
click at [74, 167] on div "WELLOXON DEVELOPER (20 VOL.)" at bounding box center [75, 165] width 68 height 13
select select
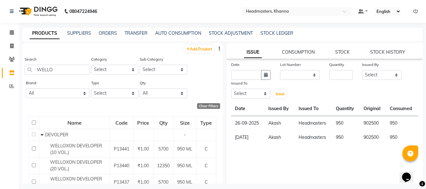
scroll to position [63, 0]
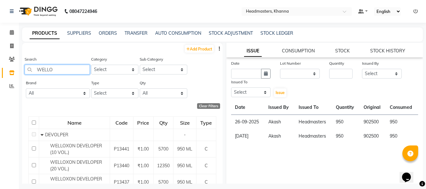
click at [71, 71] on input "WELLO" at bounding box center [57, 70] width 65 height 10
type input "W"
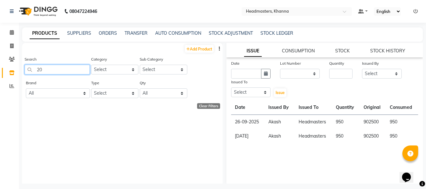
type input "2"
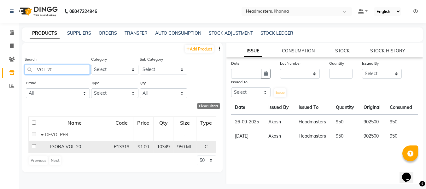
type input "VOL 20"
click at [76, 146] on span "IGORA VOL 20" at bounding box center [65, 147] width 31 height 6
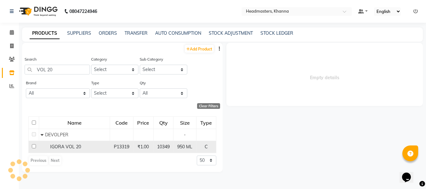
scroll to position [0, 0]
select select
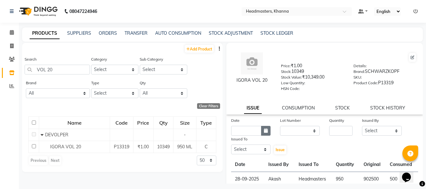
click at [265, 130] on icon "button" at bounding box center [266, 130] width 4 height 4
select select "10"
select select "2025"
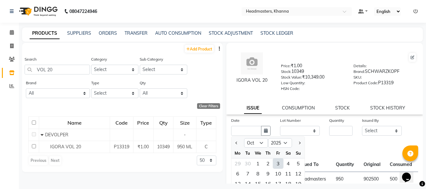
click at [277, 163] on div "3" at bounding box center [278, 163] width 10 height 10
type input "03-10-2025"
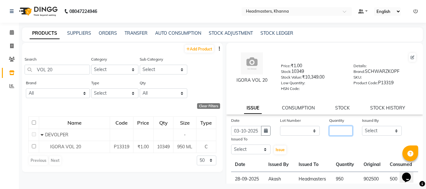
click at [338, 129] on input "number" at bounding box center [340, 131] width 23 height 10
type input "950"
click at [372, 127] on select "Select ABHISHEK ajay Akash AKHIL AMAN AMAN (NAILS) ANKIT Ankit Pedicurist Asing…" at bounding box center [382, 131] width 40 height 10
select select "82726"
click at [362, 126] on select "Select ABHISHEK ajay Akash AKHIL AMAN AMAN (NAILS) ANKIT Ankit Pedicurist Asing…" at bounding box center [382, 131] width 40 height 10
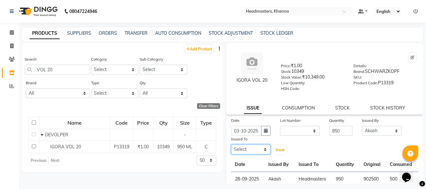
click at [255, 148] on select "Select ABHISHEK ajay Akash AKHIL AMAN AMAN (NAILS) ANKIT Ankit Pedicurist Asing…" at bounding box center [251, 149] width 40 height 10
select select "60804"
click at [231, 144] on select "Select ABHISHEK ajay Akash AKHIL AMAN AMAN (NAILS) ANKIT Ankit Pedicurist Asing…" at bounding box center [251, 149] width 40 height 10
click at [280, 149] on span "Issue" at bounding box center [280, 149] width 9 height 5
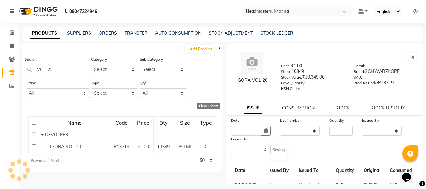
select select
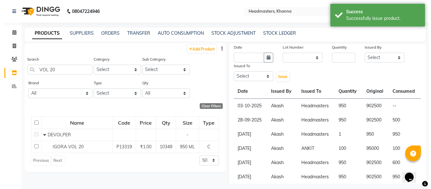
scroll to position [79, 0]
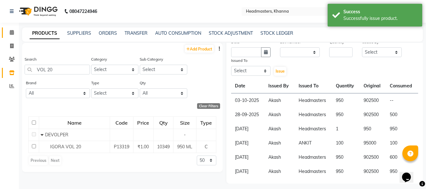
click at [11, 30] on icon at bounding box center [12, 32] width 4 height 5
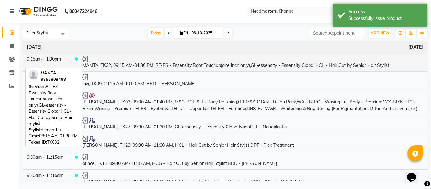
click at [201, 65] on td "MAMTA, TK32, 09:15 AM-01:30 PM, RT-ES - Essensity Root Touchup(one inch only),G…" at bounding box center [253, 62] width 350 height 18
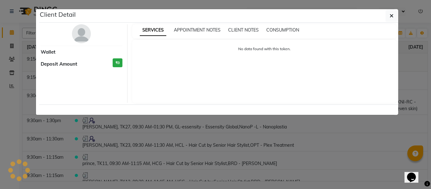
select select "3"
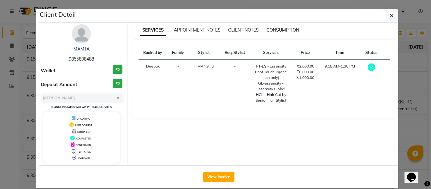
click at [284, 29] on span "CONSUMPTION" at bounding box center [282, 30] width 33 height 6
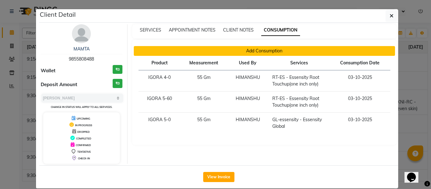
click at [257, 51] on button "Add Consumption" at bounding box center [265, 51] width 262 height 10
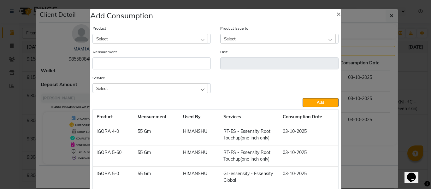
click at [166, 90] on div "Select" at bounding box center [150, 87] width 115 height 9
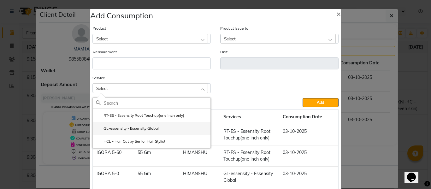
click at [149, 127] on label "GL-essensity - Essensity Global" at bounding box center [127, 129] width 63 height 6
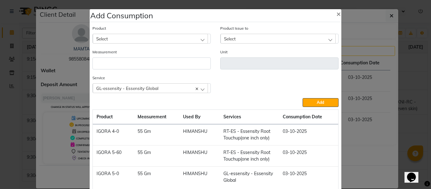
click at [138, 39] on div "Select" at bounding box center [150, 38] width 115 height 9
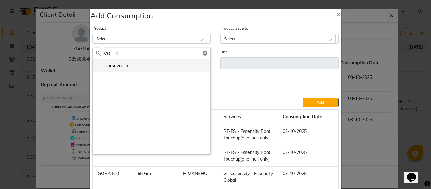
type input "VOL 20"
click at [113, 65] on label "IGORA VOL 20" at bounding box center [112, 66] width 33 height 6
type input "ML"
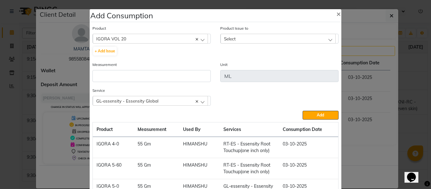
click at [232, 36] on div "Select" at bounding box center [278, 38] width 115 height 9
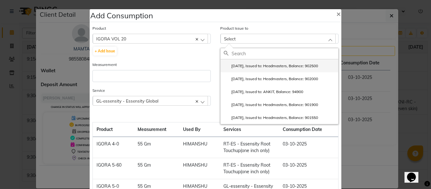
click at [267, 63] on label "2025-10-03, Issued to: Headmasters, Balance: 902500" at bounding box center [271, 66] width 94 height 6
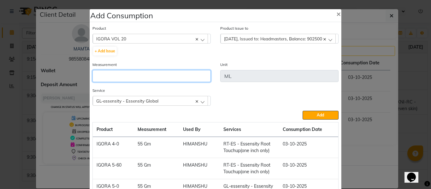
click at [167, 74] on input "number" at bounding box center [151, 76] width 118 height 12
type input "300"
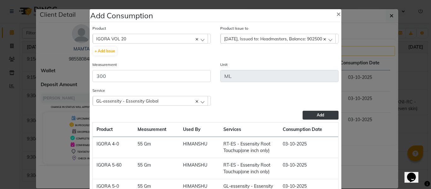
click at [322, 114] on button "Add" at bounding box center [321, 115] width 36 height 9
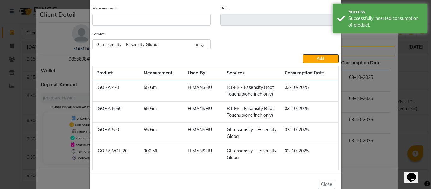
scroll to position [60, 0]
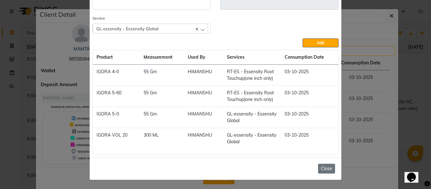
click at [327, 168] on button "Close" at bounding box center [326, 169] width 17 height 10
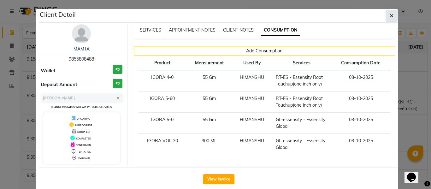
click at [392, 13] on button "button" at bounding box center [392, 16] width 12 height 12
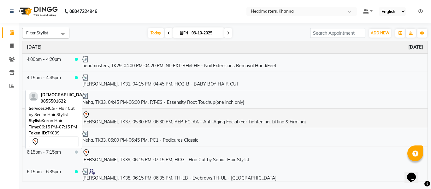
scroll to position [944, 0]
